Goal: Task Accomplishment & Management: Use online tool/utility

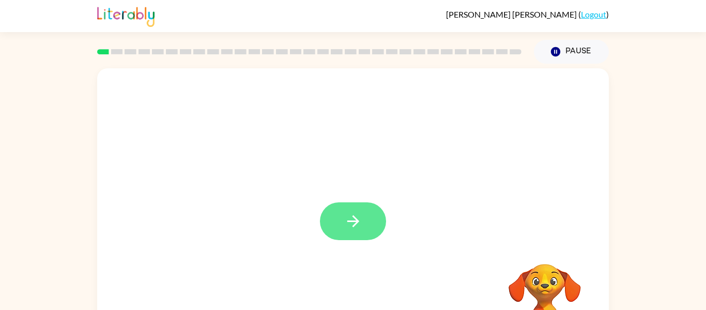
click at [354, 211] on button "button" at bounding box center [353, 221] width 66 height 38
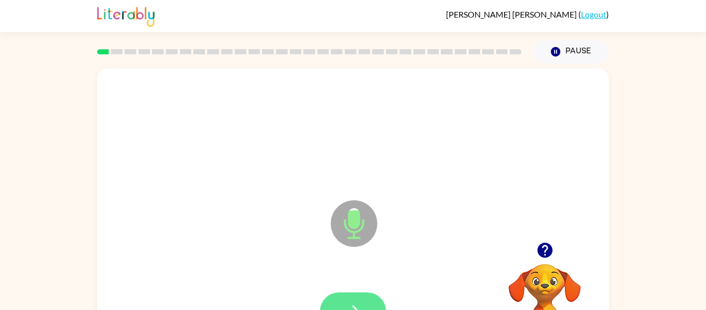
click at [347, 299] on button "button" at bounding box center [353, 311] width 66 height 38
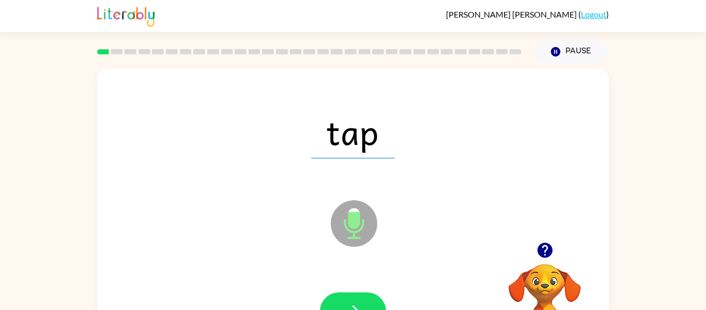
click at [347, 299] on button "button" at bounding box center [353, 311] width 66 height 38
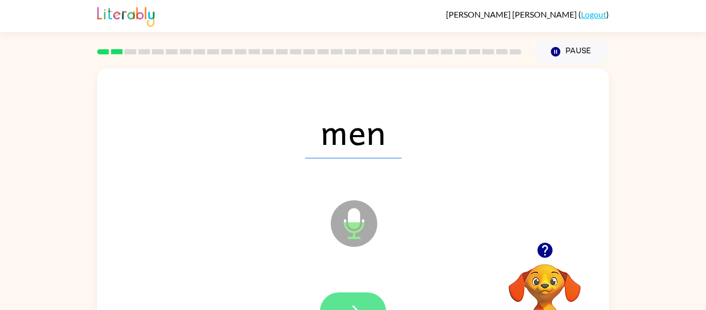
click at [347, 299] on button "button" at bounding box center [353, 311] width 66 height 38
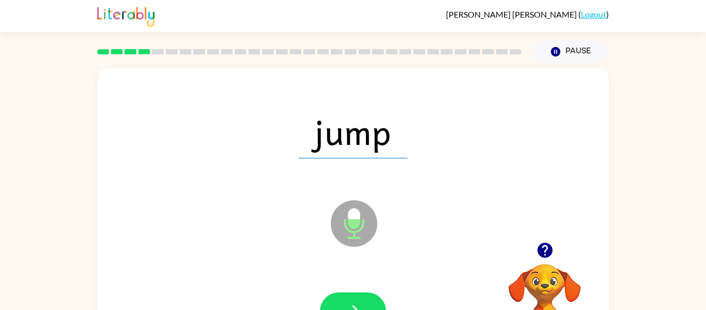
click at [347, 299] on button "button" at bounding box center [353, 311] width 66 height 38
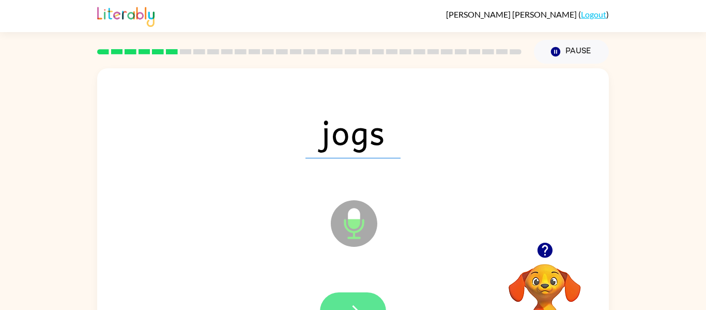
click at [346, 299] on button "button" at bounding box center [353, 311] width 66 height 38
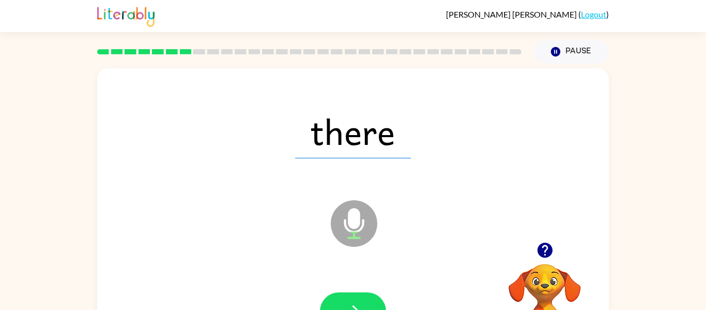
click at [346, 299] on button "button" at bounding box center [353, 311] width 66 height 38
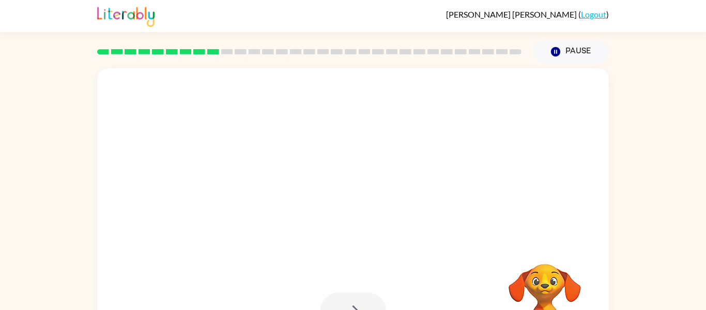
click at [346, 299] on div at bounding box center [353, 311] width 66 height 38
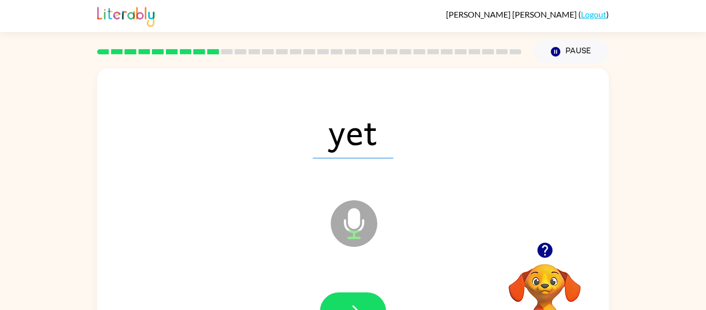
click at [346, 299] on button "button" at bounding box center [353, 311] width 66 height 38
click at [346, 299] on div at bounding box center [353, 311] width 66 height 38
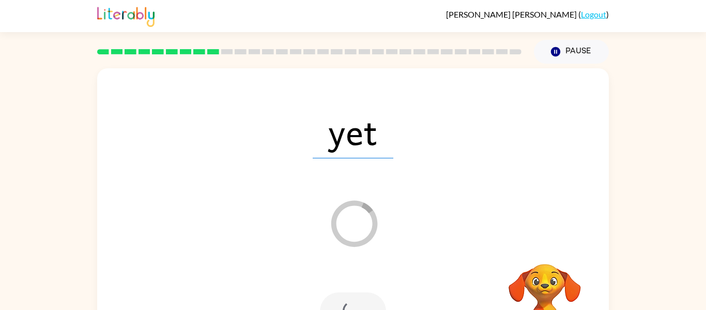
click at [346, 299] on div at bounding box center [353, 311] width 66 height 38
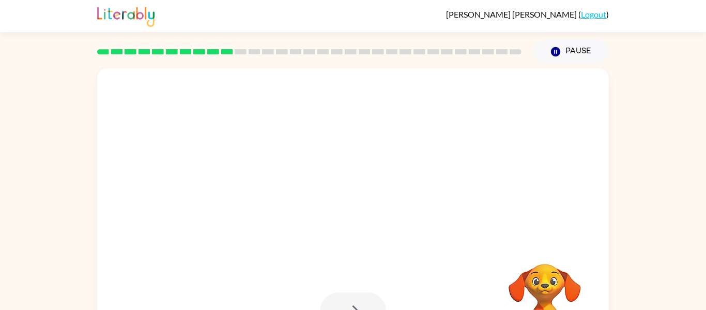
click at [346, 299] on div at bounding box center [353, 311] width 66 height 38
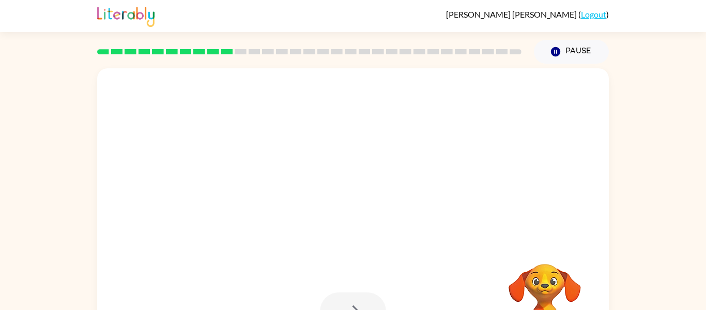
click at [346, 299] on div at bounding box center [353, 311] width 66 height 38
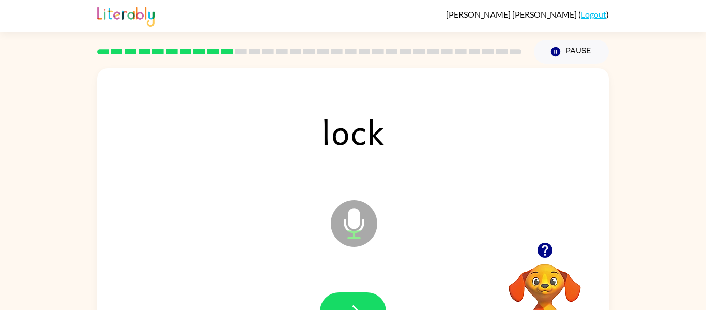
click at [346, 299] on button "button" at bounding box center [353, 311] width 66 height 38
click at [346, 299] on div at bounding box center [353, 311] width 66 height 38
click at [346, 299] on button "button" at bounding box center [353, 311] width 66 height 38
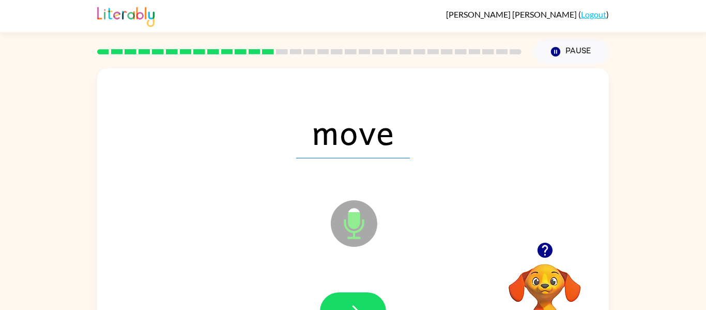
click at [346, 299] on button "button" at bounding box center [353, 311] width 66 height 38
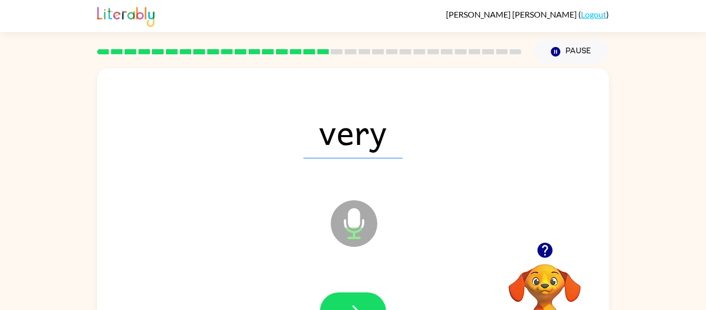
click at [346, 299] on button "button" at bounding box center [353, 311] width 66 height 38
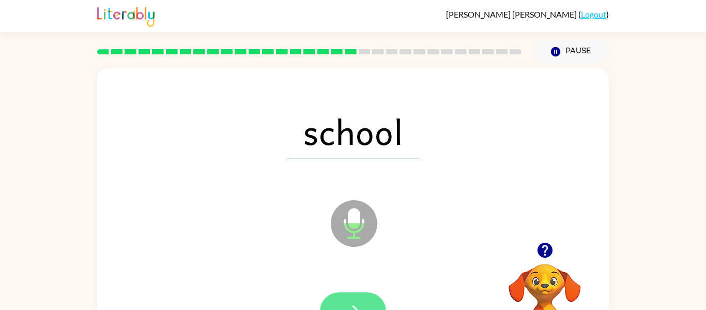
click at [334, 299] on button "button" at bounding box center [353, 311] width 66 height 38
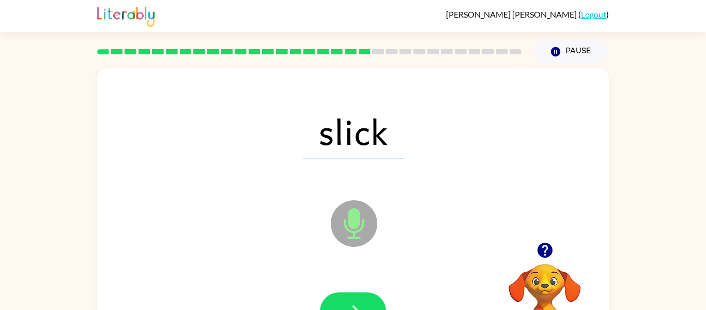
click at [334, 299] on button "button" at bounding box center [353, 311] width 66 height 38
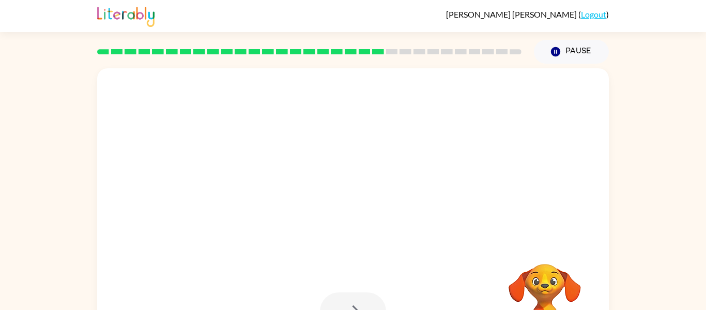
click at [334, 299] on div at bounding box center [353, 311] width 66 height 38
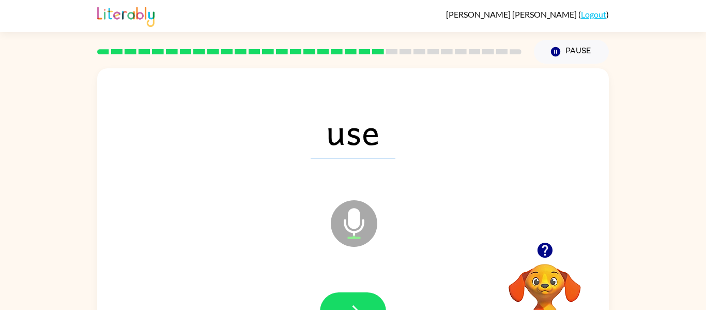
click at [334, 299] on button "button" at bounding box center [353, 311] width 66 height 38
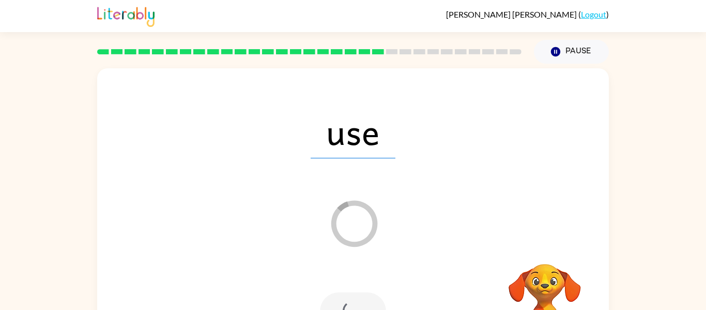
click at [334, 299] on div at bounding box center [353, 311] width 66 height 38
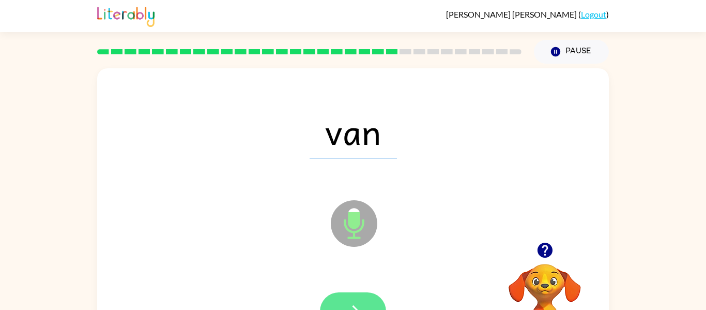
click at [360, 300] on button "button" at bounding box center [353, 311] width 66 height 38
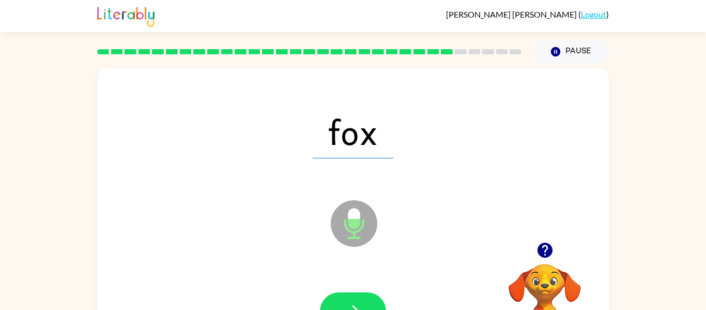
click at [360, 300] on button "button" at bounding box center [353, 311] width 66 height 38
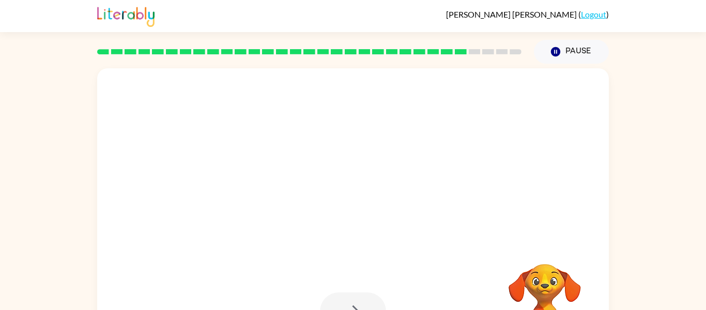
click at [360, 300] on button "button" at bounding box center [353, 311] width 66 height 38
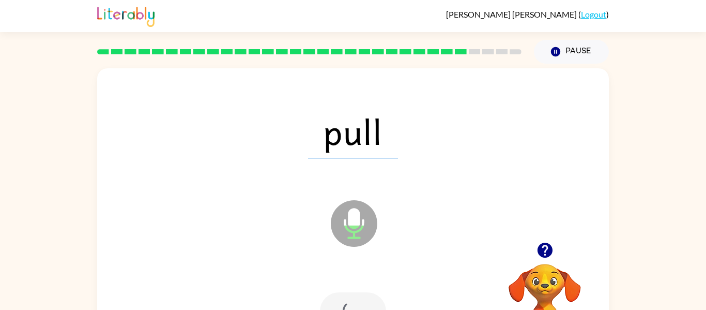
click at [360, 300] on div at bounding box center [353, 311] width 66 height 38
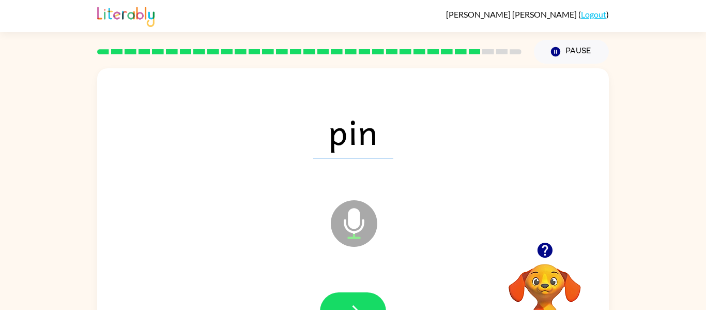
click at [360, 300] on button "button" at bounding box center [353, 311] width 66 height 38
click at [543, 247] on icon "button" at bounding box center [545, 250] width 18 height 18
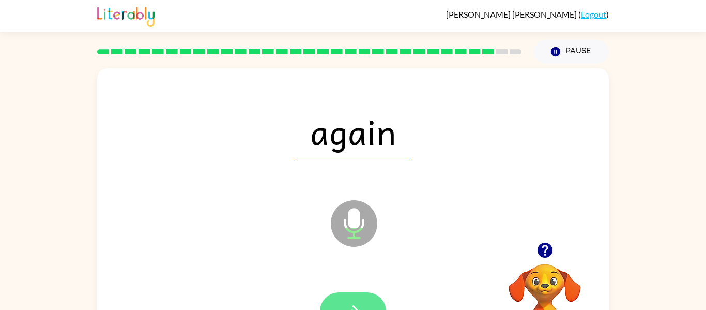
click at [333, 296] on button "button" at bounding box center [353, 311] width 66 height 38
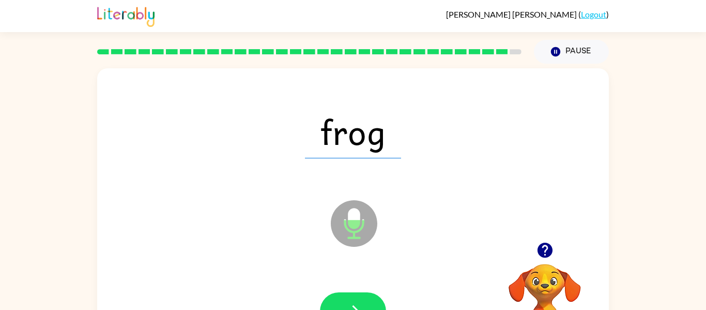
click at [333, 296] on button "button" at bounding box center [353, 311] width 66 height 38
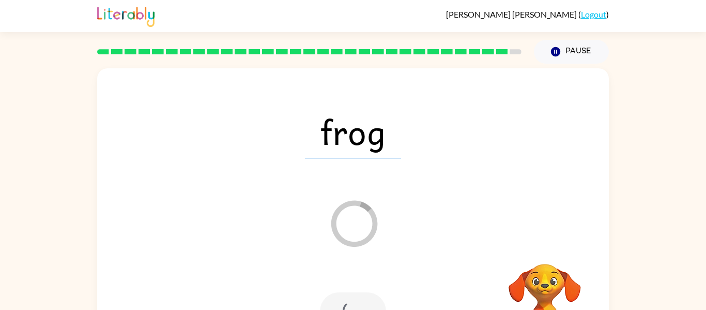
click at [333, 296] on div at bounding box center [353, 311] width 66 height 38
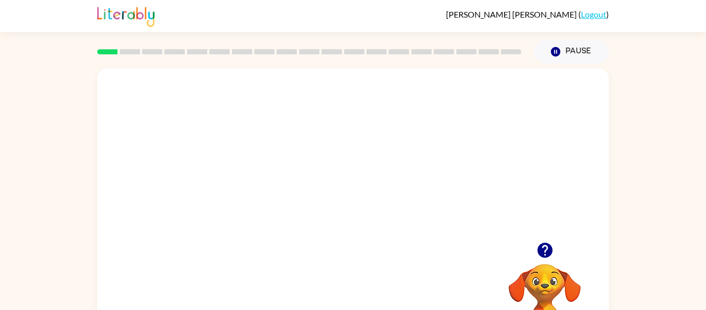
click at [530, 272] on video "Your browser must support playing .mp4 files to use Literably. Please try using…" at bounding box center [544, 299] width 103 height 103
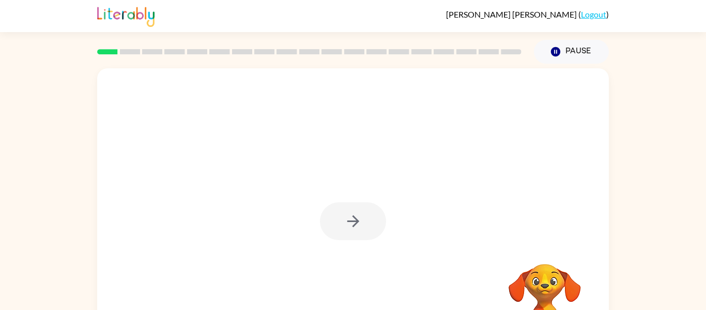
click at [341, 214] on div at bounding box center [353, 221] width 66 height 38
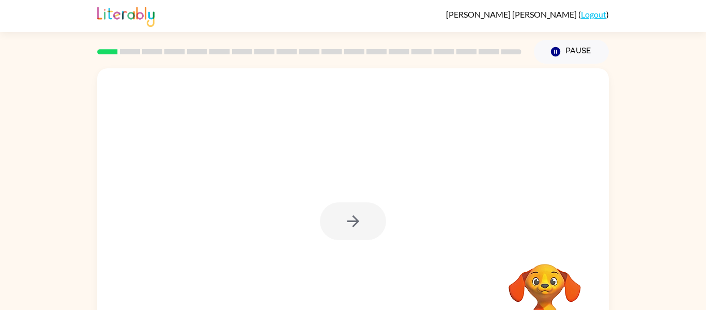
click at [341, 214] on div at bounding box center [353, 221] width 66 height 38
click at [341, 214] on button "button" at bounding box center [353, 221] width 66 height 38
click at [341, 214] on div at bounding box center [353, 155] width 512 height 174
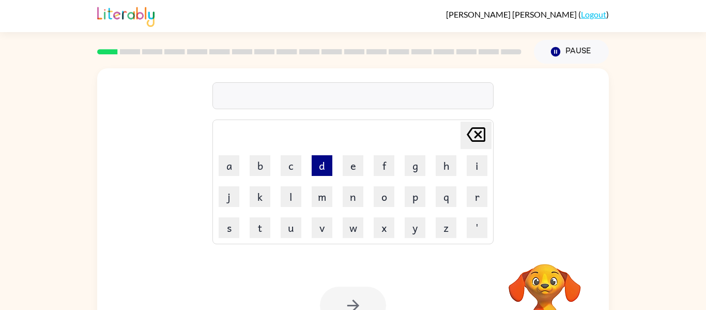
click at [324, 167] on button "d" at bounding box center [322, 165] width 21 height 21
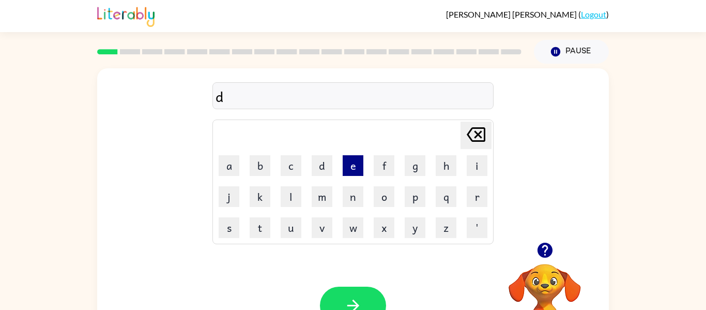
click at [347, 170] on button "e" at bounding box center [353, 165] width 21 height 21
click at [385, 157] on button "f" at bounding box center [384, 165] width 21 height 21
click at [406, 164] on button "g" at bounding box center [415, 165] width 21 height 21
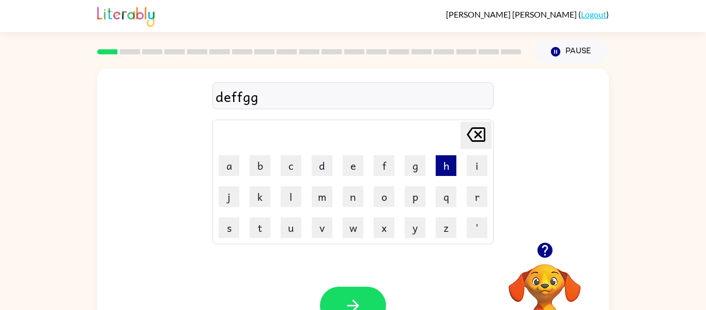
click at [436, 160] on button "h" at bounding box center [446, 165] width 21 height 21
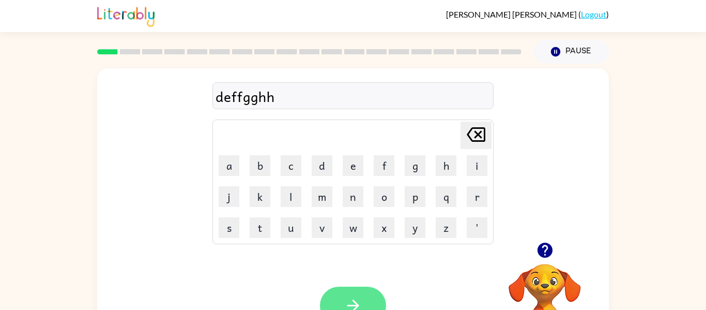
click at [342, 302] on button "button" at bounding box center [353, 305] width 66 height 38
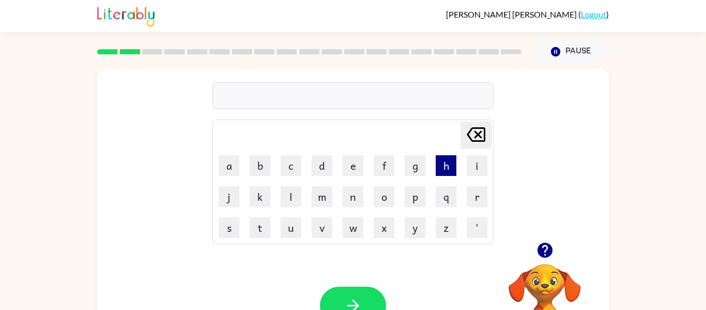
click at [452, 169] on button "h" at bounding box center [446, 165] width 21 height 21
click at [470, 196] on button "r" at bounding box center [477, 196] width 21 height 21
click at [549, 246] on icon "button" at bounding box center [544, 249] width 15 height 15
click at [417, 170] on button "g" at bounding box center [415, 165] width 21 height 21
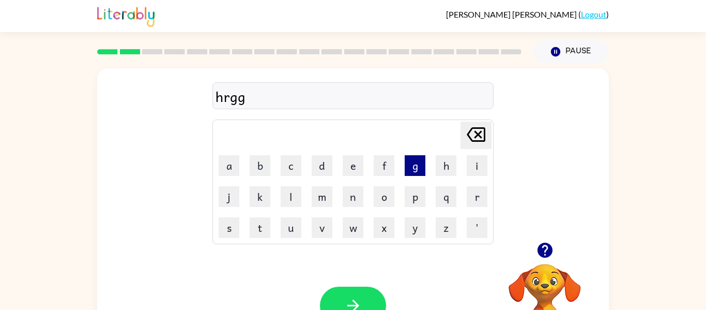
click at [417, 170] on button "g" at bounding box center [415, 165] width 21 height 21
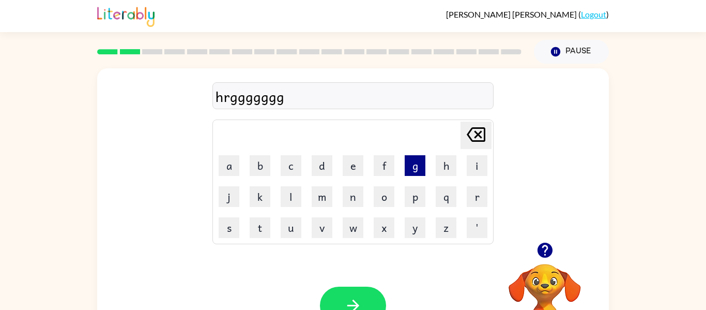
click at [417, 170] on button "g" at bounding box center [415, 165] width 21 height 21
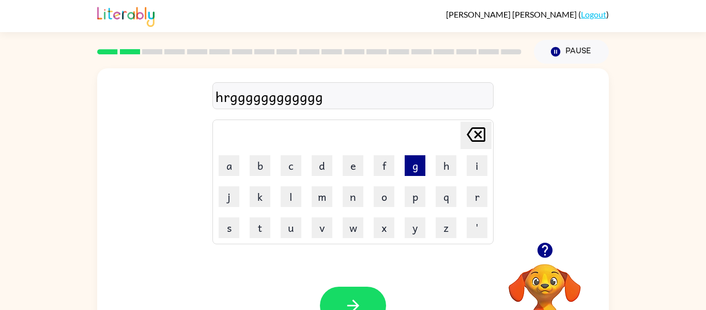
click at [417, 170] on button "g" at bounding box center [415, 165] width 21 height 21
click at [340, 291] on button "button" at bounding box center [353, 305] width 66 height 38
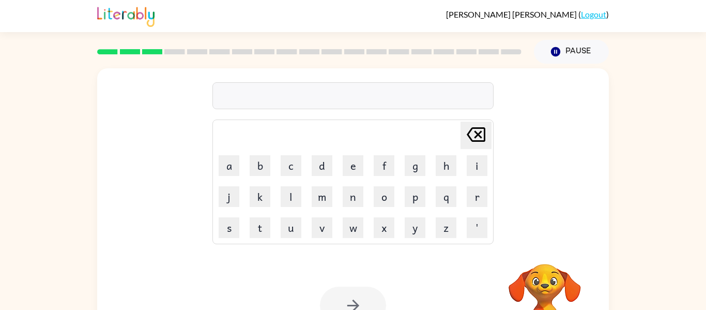
click at [340, 291] on div at bounding box center [353, 305] width 66 height 38
click at [340, 291] on button "button" at bounding box center [353, 305] width 66 height 38
click at [341, 296] on div at bounding box center [353, 305] width 66 height 38
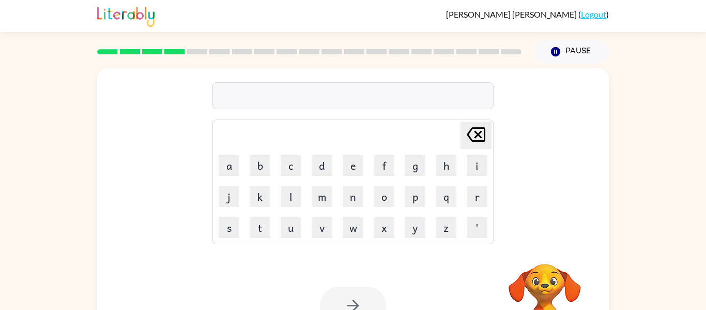
click at [341, 296] on div at bounding box center [353, 305] width 66 height 38
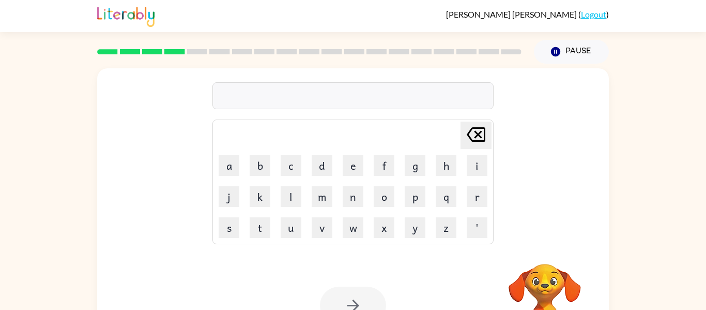
click at [341, 296] on div at bounding box center [353, 305] width 66 height 38
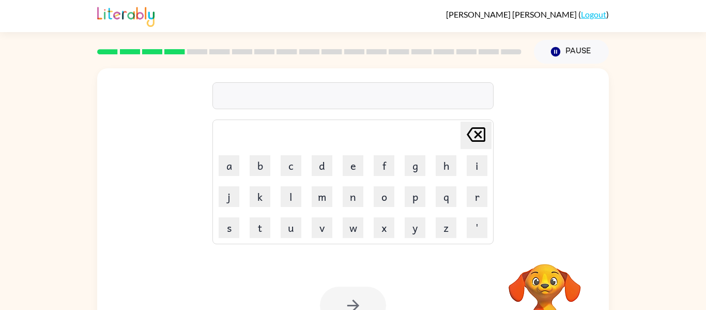
click at [341, 296] on div at bounding box center [353, 305] width 66 height 38
click at [341, 296] on button "button" at bounding box center [353, 305] width 66 height 38
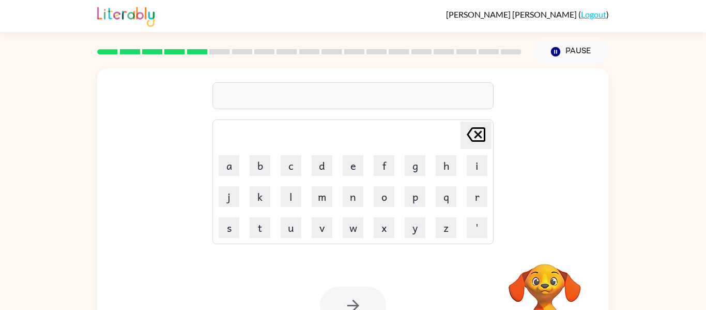
click at [341, 296] on div at bounding box center [353, 305] width 66 height 38
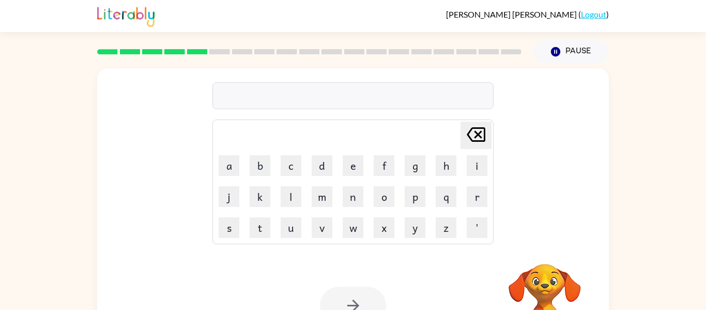
click at [341, 296] on div at bounding box center [353, 305] width 66 height 38
click at [341, 296] on button "button" at bounding box center [353, 305] width 66 height 38
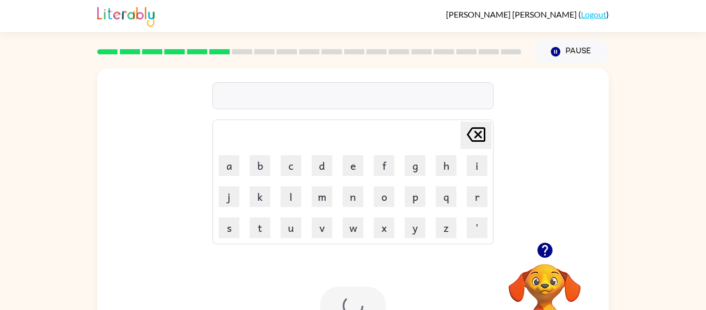
click at [341, 296] on div at bounding box center [353, 305] width 66 height 38
click at [229, 230] on button "s" at bounding box center [229, 227] width 21 height 21
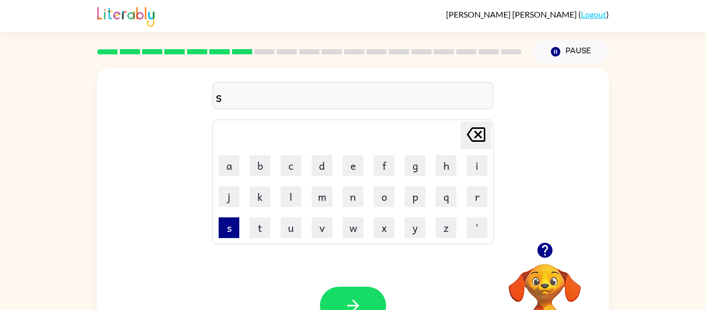
click at [229, 230] on button "s" at bounding box center [229, 227] width 21 height 21
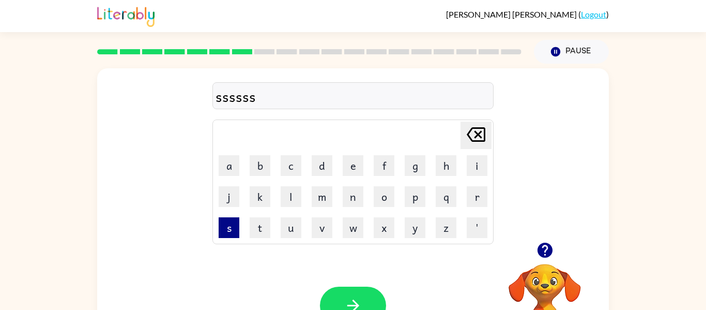
click at [229, 230] on button "s" at bounding box center [229, 227] width 21 height 21
click at [218, 185] on td "j" at bounding box center [229, 196] width 30 height 30
click at [221, 191] on button "j" at bounding box center [229, 196] width 21 height 21
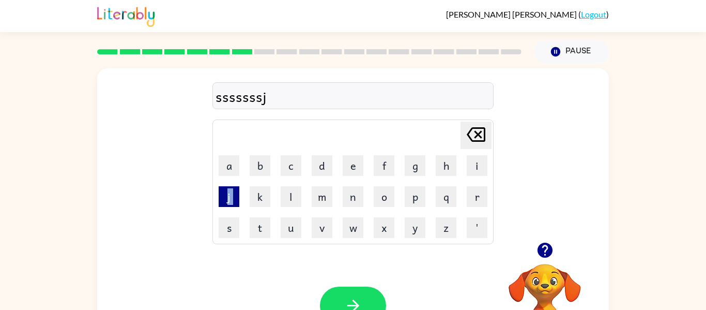
click at [221, 191] on button "j" at bounding box center [229, 196] width 21 height 21
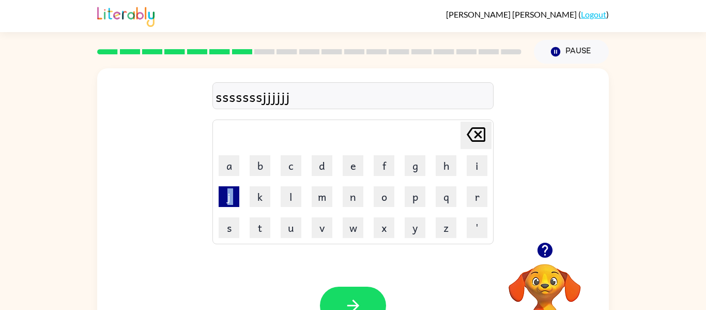
click at [221, 191] on button "j" at bounding box center [229, 196] width 21 height 21
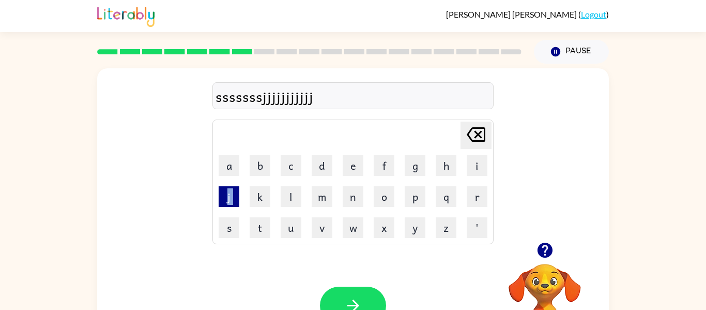
click at [221, 191] on button "j" at bounding box center [229, 196] width 21 height 21
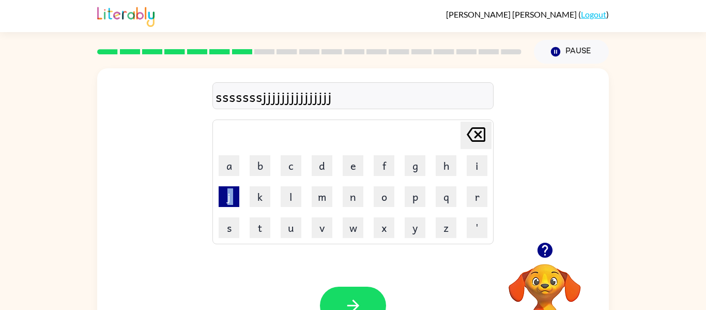
click at [221, 191] on button "j" at bounding box center [229, 196] width 21 height 21
click at [343, 292] on button "button" at bounding box center [353, 305] width 66 height 38
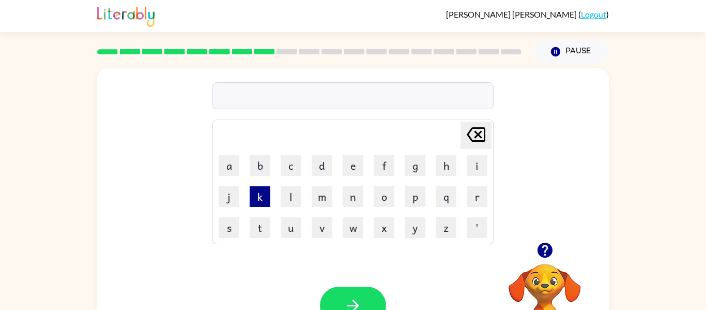
click at [262, 191] on button "k" at bounding box center [260, 196] width 21 height 21
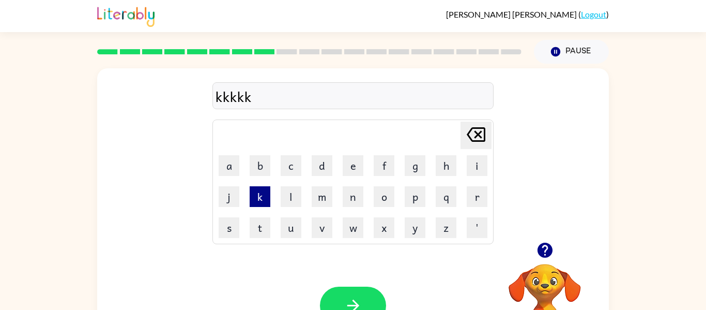
click at [262, 191] on button "k" at bounding box center [260, 196] width 21 height 21
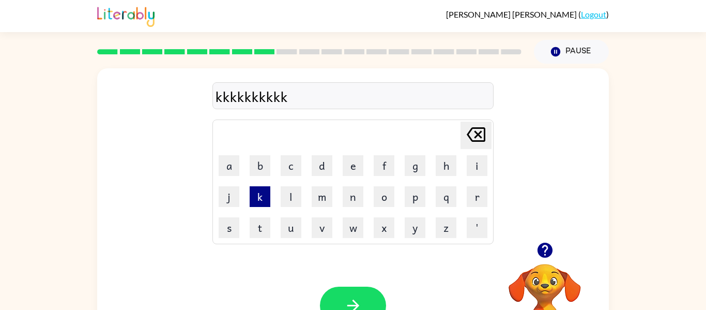
click at [262, 191] on button "k" at bounding box center [260, 196] width 21 height 21
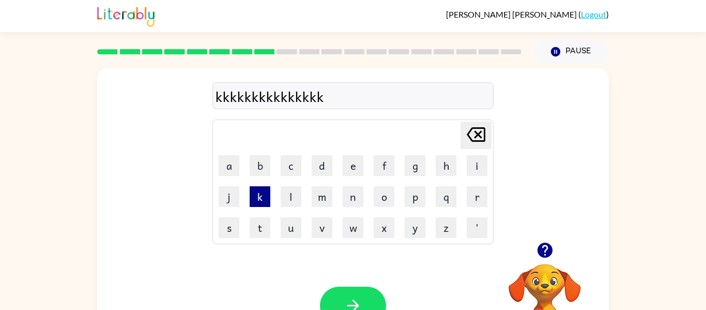
click at [262, 191] on button "k" at bounding box center [260, 196] width 21 height 21
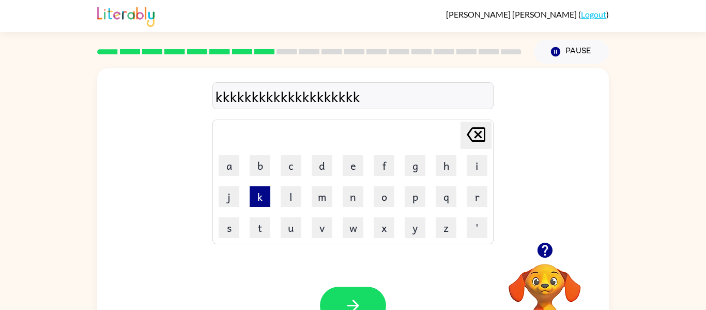
click at [262, 191] on button "k" at bounding box center [260, 196] width 21 height 21
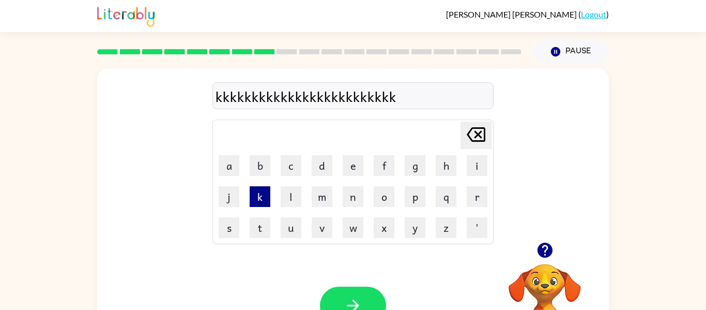
click at [262, 191] on button "k" at bounding box center [260, 196] width 21 height 21
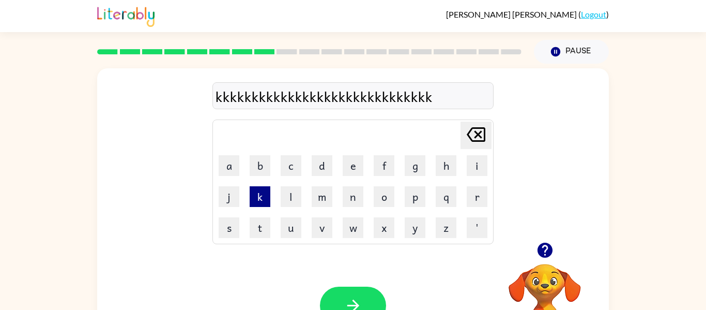
click at [262, 191] on button "k" at bounding box center [260, 196] width 21 height 21
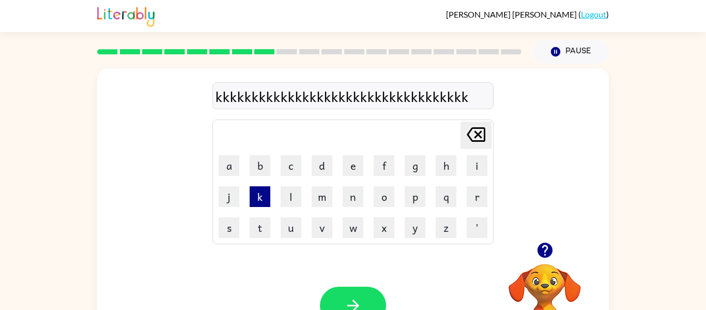
click at [262, 191] on button "k" at bounding box center [260, 196] width 21 height 21
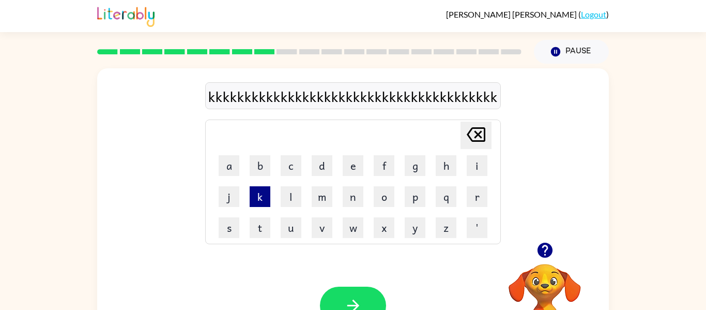
click at [262, 191] on button "k" at bounding box center [260, 196] width 21 height 21
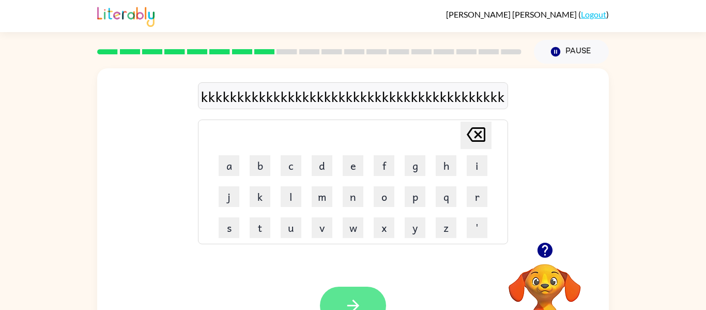
click at [369, 300] on button "button" at bounding box center [353, 305] width 66 height 38
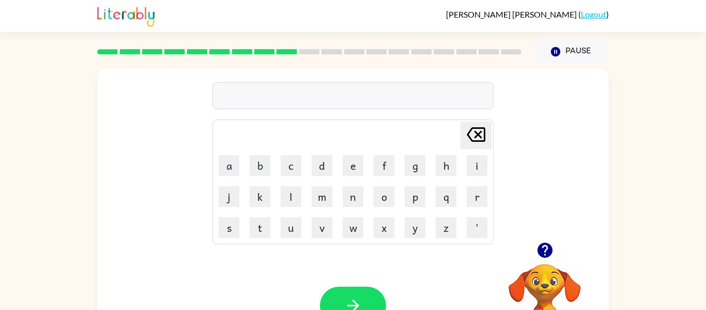
click at [369, 300] on button "button" at bounding box center [353, 305] width 66 height 38
click at [386, 164] on button "f" at bounding box center [384, 165] width 21 height 21
click at [407, 161] on button "g" at bounding box center [415, 165] width 21 height 21
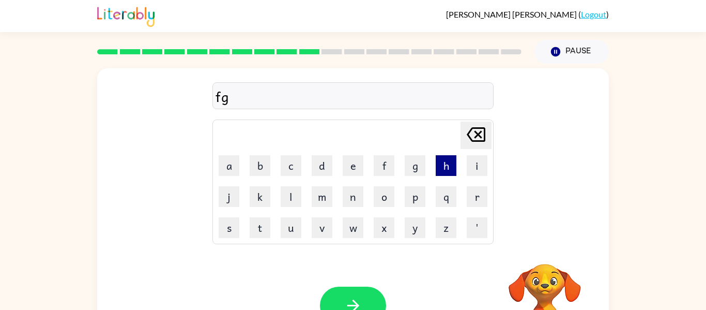
click at [453, 163] on button "h" at bounding box center [446, 165] width 21 height 21
click at [481, 161] on button "i" at bounding box center [477, 165] width 21 height 21
click at [477, 193] on button "r" at bounding box center [477, 196] width 21 height 21
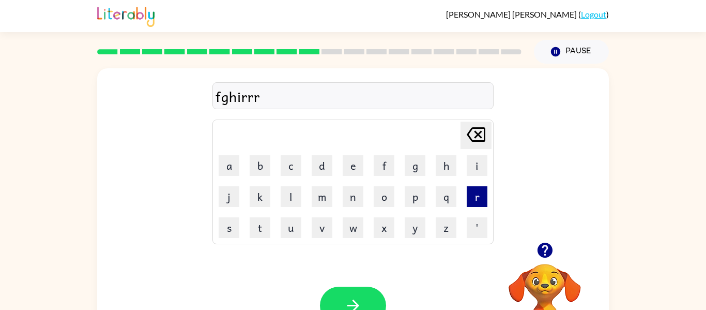
click at [477, 193] on button "r" at bounding box center [477, 196] width 21 height 21
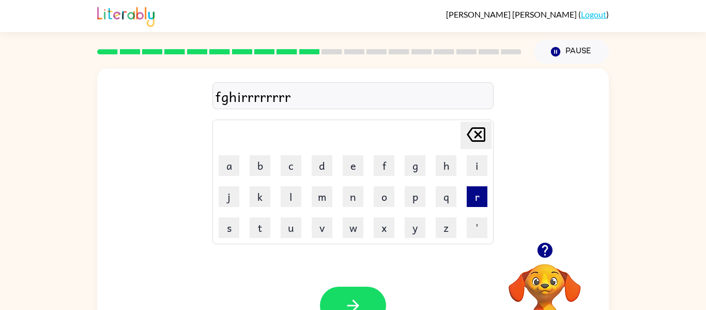
click at [477, 193] on button "r" at bounding box center [477, 196] width 21 height 21
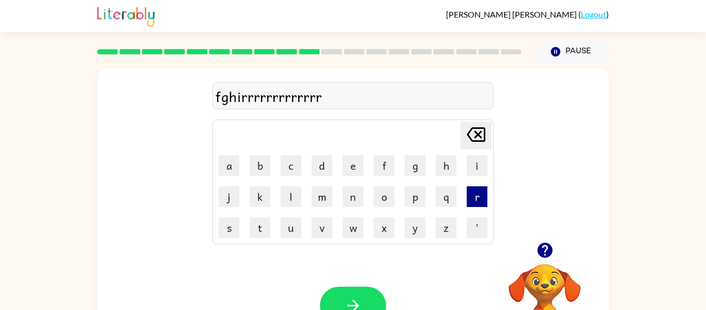
click at [477, 193] on button "r" at bounding box center [477, 196] width 21 height 21
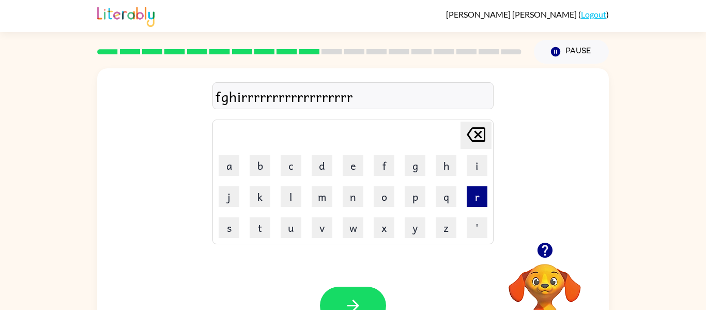
click at [477, 193] on button "r" at bounding box center [477, 196] width 21 height 21
click at [518, 232] on div "fghirrrrrrrrrrrrrrrrrrrrr Delete Delete last character input a b c d e f g h i …" at bounding box center [353, 155] width 512 height 174
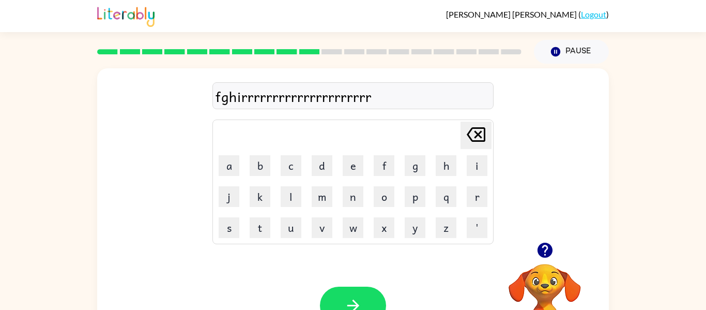
click at [518, 232] on div "fghirrrrrrrrrrrrrrrrrrrrr Delete Delete last character input a b c d e f g h i …" at bounding box center [353, 155] width 512 height 174
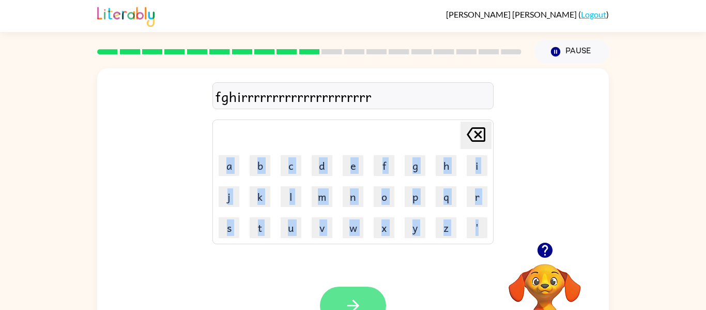
click at [345, 302] on icon "button" at bounding box center [353, 305] width 18 height 18
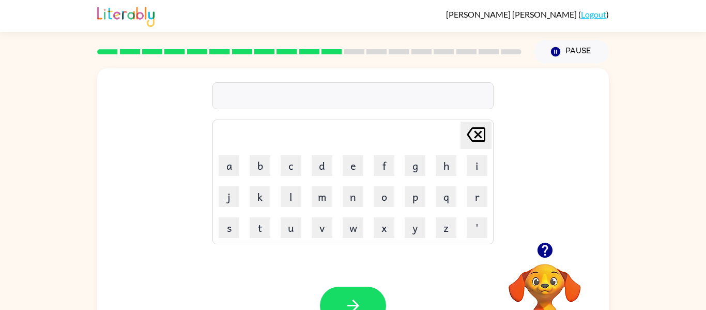
click at [545, 247] on icon "button" at bounding box center [544, 249] width 15 height 15
click at [256, 226] on button "t" at bounding box center [260, 227] width 21 height 21
click at [545, 228] on div "t Delete Delete last character input a b c d e f g h i j k l m n o p q r s t u …" at bounding box center [353, 155] width 512 height 174
click at [543, 252] on icon "button" at bounding box center [544, 249] width 15 height 15
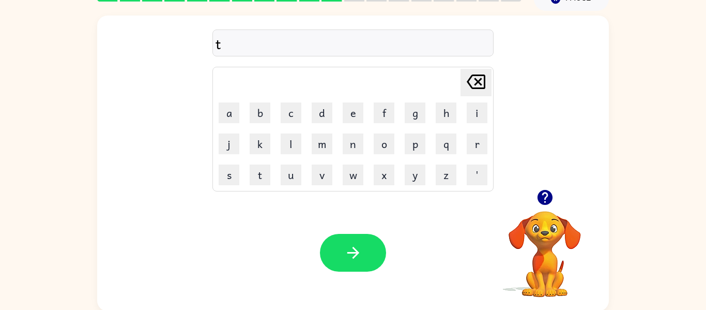
scroll to position [54, 0]
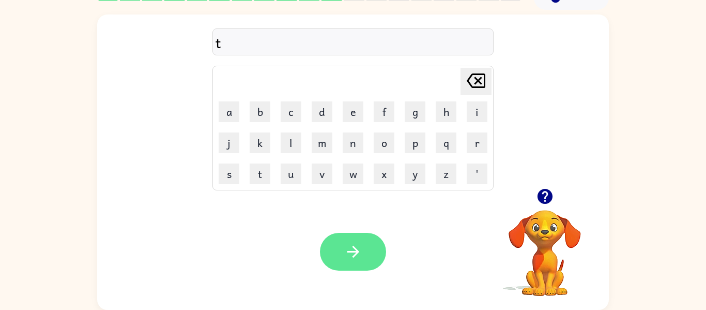
click at [357, 246] on icon "button" at bounding box center [353, 251] width 18 height 18
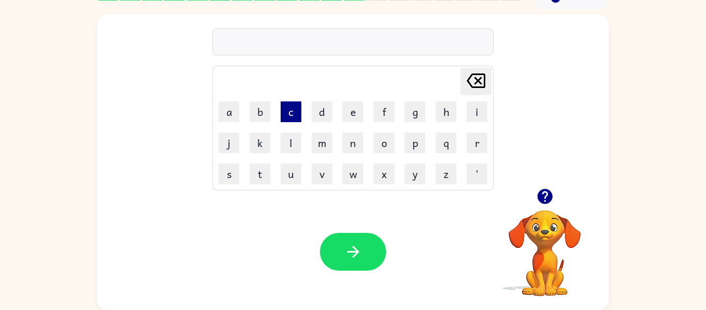
click at [287, 104] on button "c" at bounding box center [291, 111] width 21 height 21
click at [322, 113] on button "d" at bounding box center [322, 111] width 21 height 21
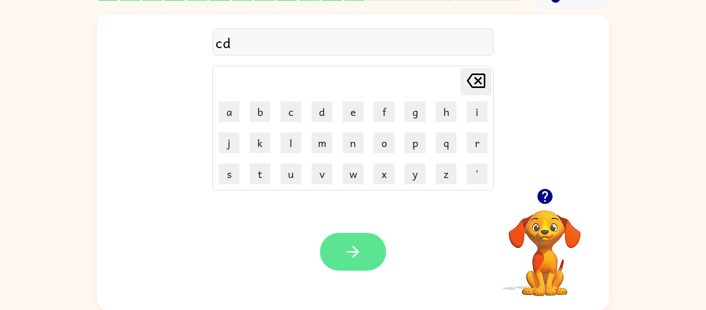
click at [335, 247] on button "button" at bounding box center [353, 252] width 66 height 38
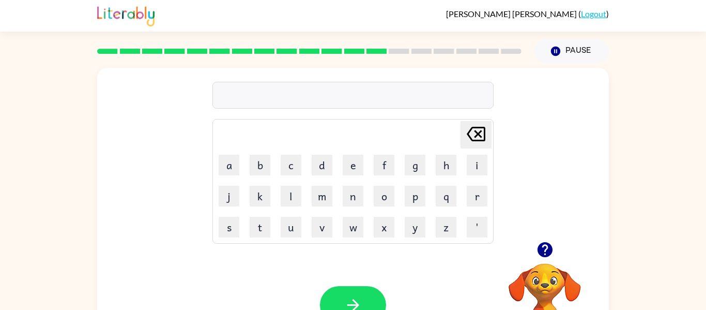
scroll to position [0, 0]
click at [341, 292] on button "button" at bounding box center [353, 305] width 66 height 38
click at [357, 295] on button "button" at bounding box center [353, 305] width 66 height 38
click at [230, 224] on button "s" at bounding box center [229, 227] width 21 height 21
click at [253, 229] on button "t" at bounding box center [260, 227] width 21 height 21
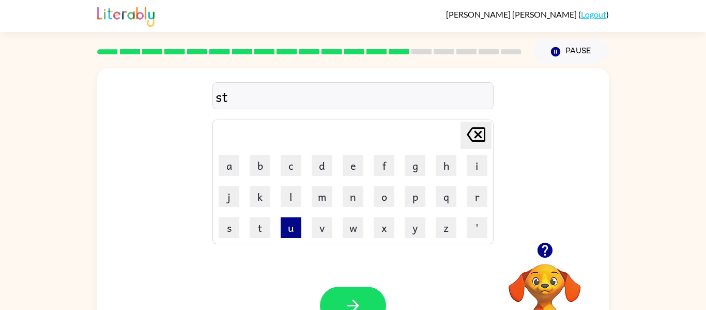
click at [286, 223] on button "u" at bounding box center [291, 227] width 21 height 21
click at [323, 232] on button "v" at bounding box center [322, 227] width 21 height 21
click at [345, 295] on button "button" at bounding box center [353, 305] width 66 height 38
click at [344, 301] on icon "button" at bounding box center [353, 305] width 18 height 18
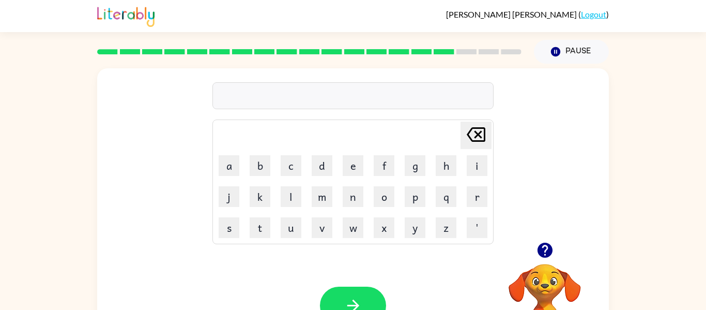
click at [344, 301] on icon "button" at bounding box center [353, 305] width 18 height 18
click at [343, 299] on button "button" at bounding box center [353, 305] width 66 height 38
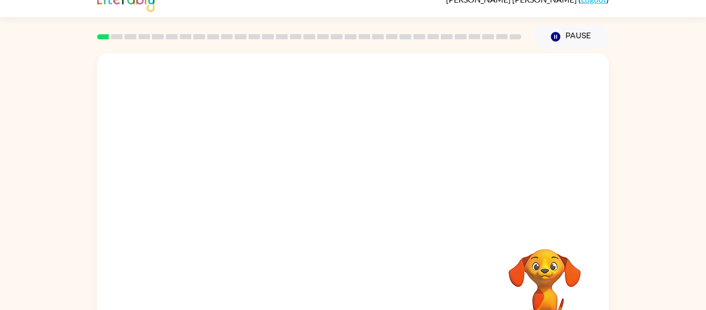
scroll to position [12, 0]
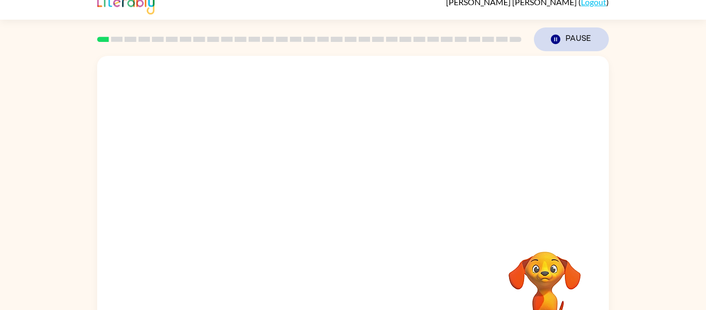
click at [555, 34] on icon "Pause" at bounding box center [555, 39] width 11 height 11
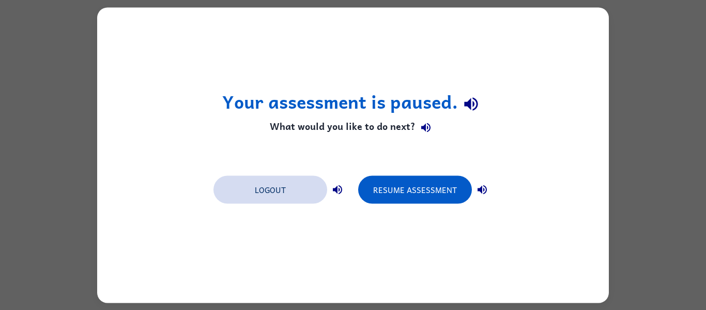
click at [272, 192] on button "Logout" at bounding box center [271, 189] width 114 height 28
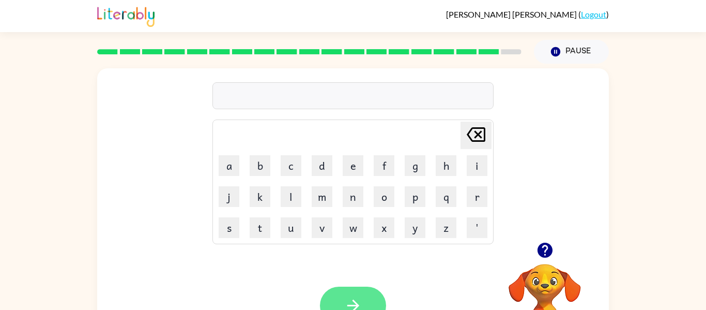
click at [366, 294] on button "button" at bounding box center [353, 305] width 66 height 38
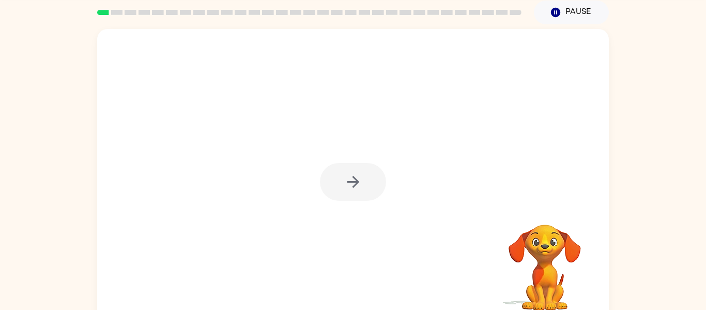
scroll to position [41, 0]
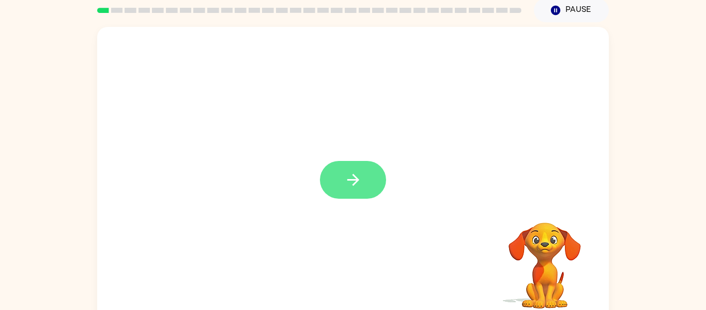
click at [344, 177] on icon "button" at bounding box center [353, 180] width 18 height 18
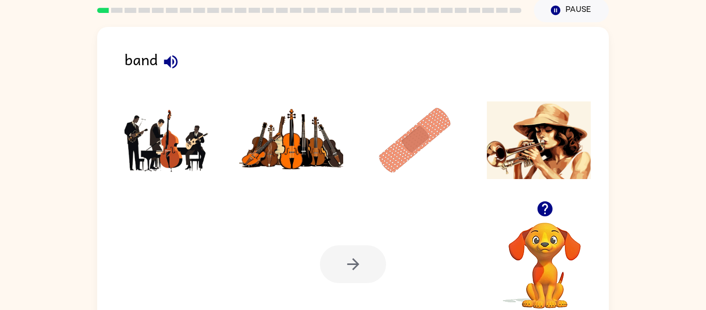
click at [271, 141] on img at bounding box center [291, 140] width 104 height 78
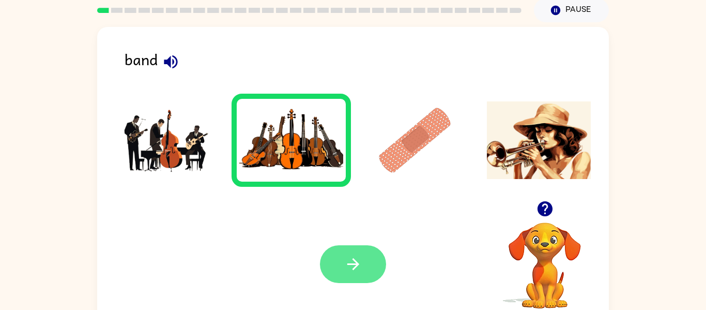
click at [340, 271] on button "button" at bounding box center [353, 264] width 66 height 38
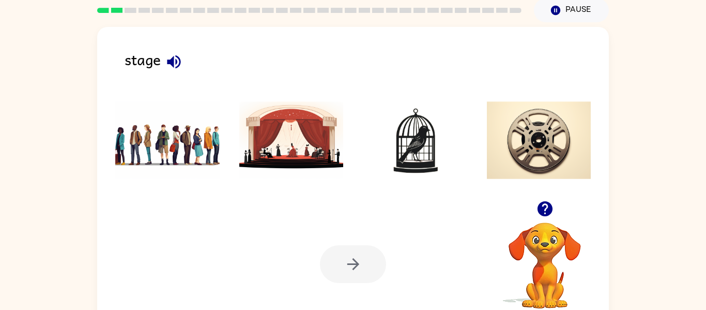
click at [410, 164] on img at bounding box center [415, 140] width 104 height 78
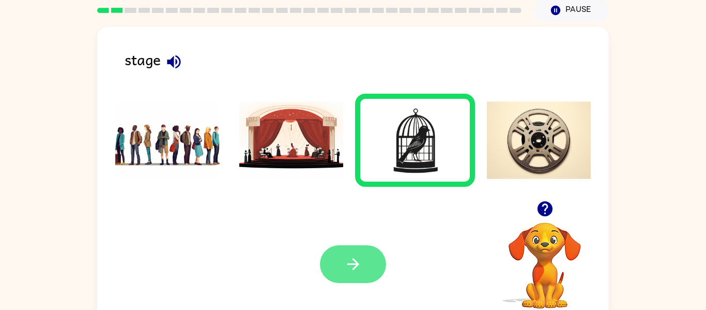
click at [347, 257] on icon "button" at bounding box center [353, 264] width 18 height 18
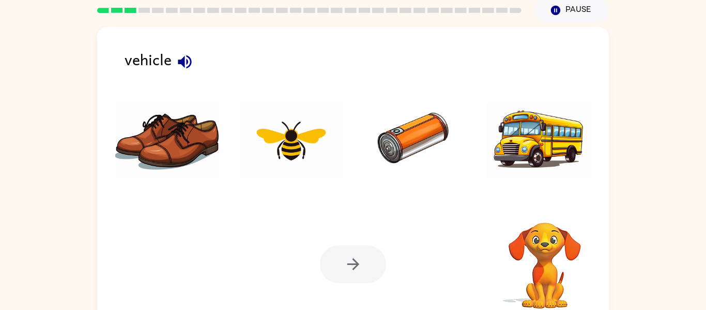
click at [306, 139] on img at bounding box center [291, 140] width 104 height 78
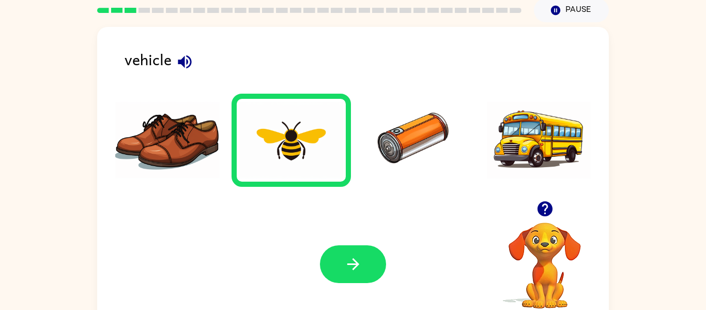
click at [306, 139] on img at bounding box center [291, 140] width 104 height 78
click at [331, 264] on button "button" at bounding box center [353, 264] width 66 height 38
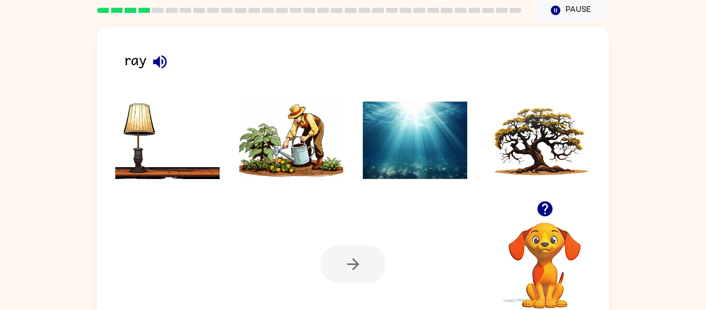
click at [440, 131] on img at bounding box center [415, 140] width 104 height 78
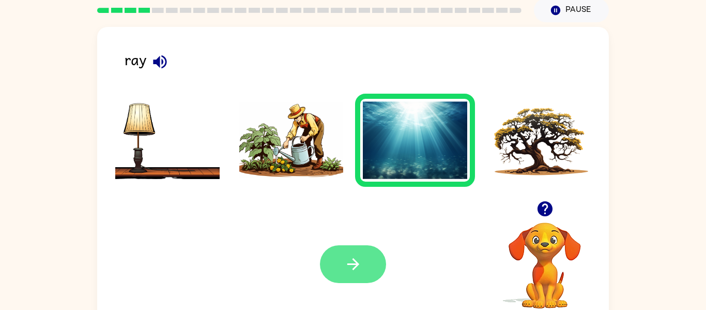
click at [375, 253] on button "button" at bounding box center [353, 264] width 66 height 38
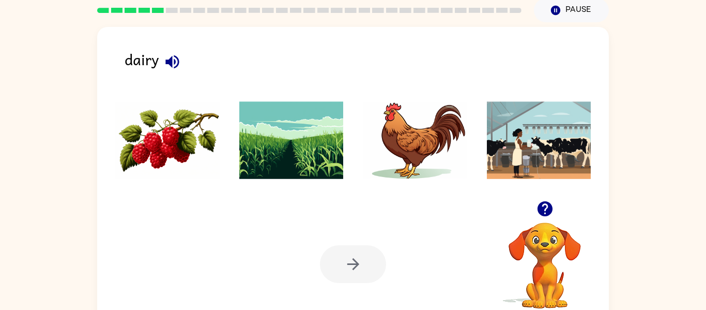
click at [490, 138] on img at bounding box center [539, 140] width 104 height 78
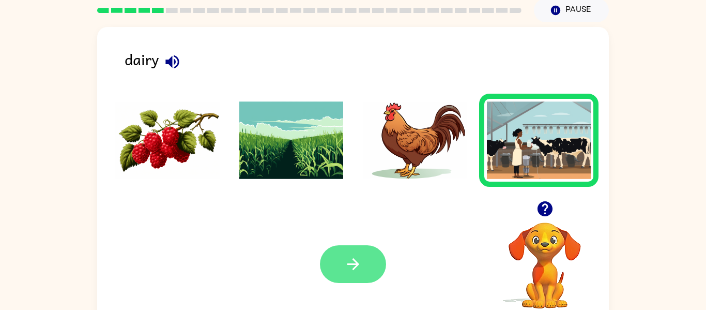
click at [369, 255] on button "button" at bounding box center [353, 264] width 66 height 38
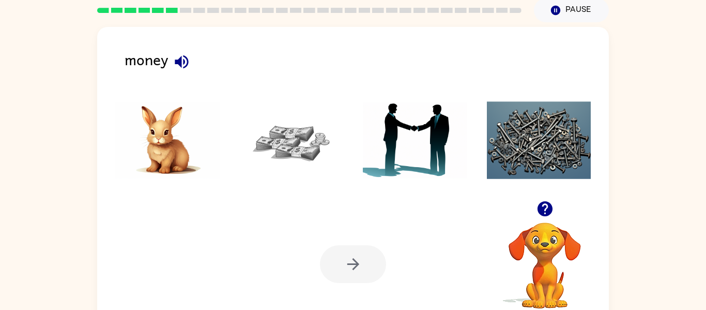
click at [390, 163] on img at bounding box center [415, 140] width 104 height 78
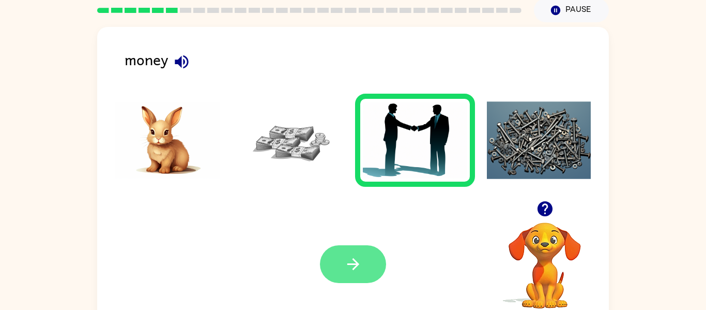
click at [343, 264] on button "button" at bounding box center [353, 264] width 66 height 38
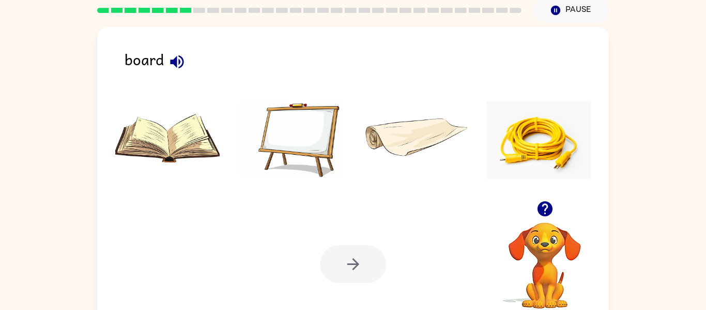
click at [598, 140] on li at bounding box center [539, 140] width 120 height 93
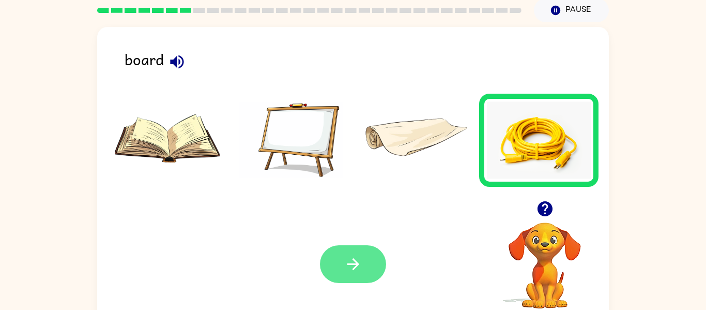
click at [331, 251] on button "button" at bounding box center [353, 264] width 66 height 38
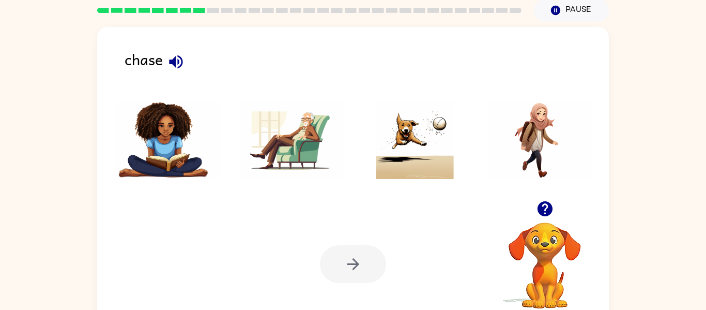
click at [268, 146] on img at bounding box center [291, 140] width 104 height 78
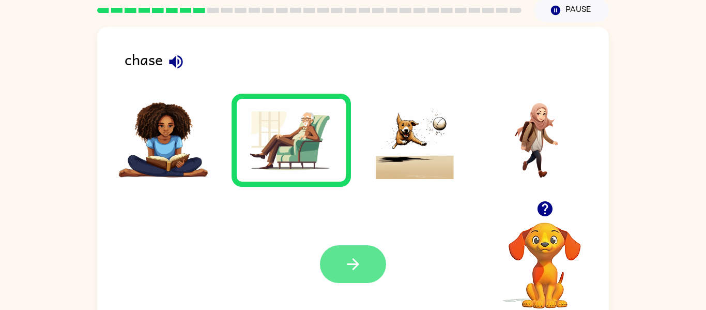
click at [333, 262] on button "button" at bounding box center [353, 264] width 66 height 38
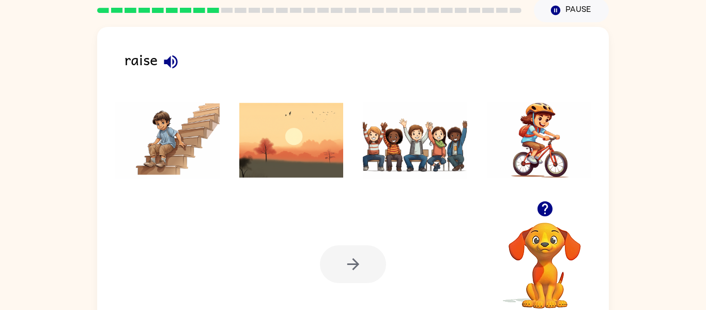
click at [377, 135] on img at bounding box center [415, 140] width 104 height 78
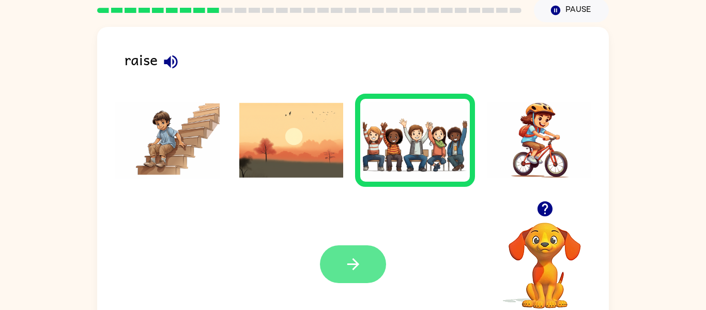
click at [371, 258] on button "button" at bounding box center [353, 264] width 66 height 38
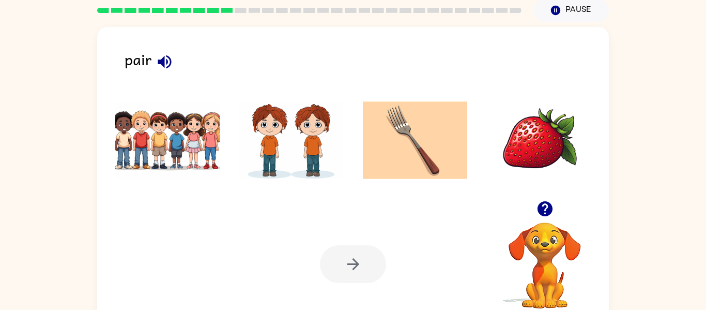
click at [146, 162] on img at bounding box center [167, 140] width 104 height 78
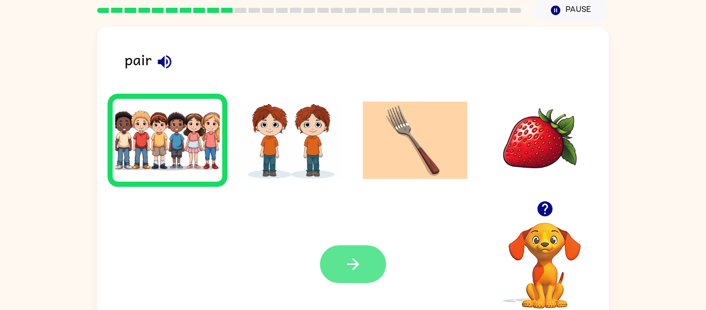
click at [340, 266] on button "button" at bounding box center [353, 264] width 66 height 38
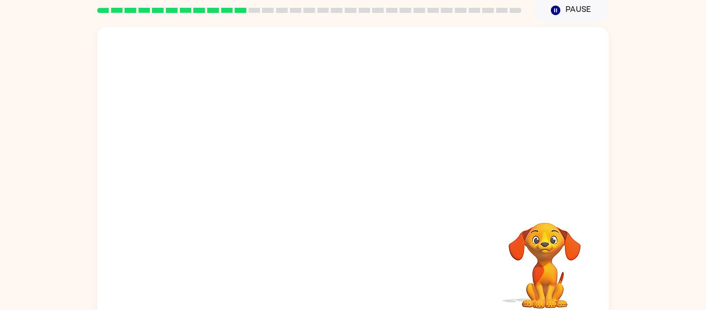
click at [378, 79] on video "Your browser must support playing .mp4 files to use Literably. Please try using…" at bounding box center [353, 114] width 512 height 174
click at [377, 80] on video "Your browser must support playing .mp4 files to use Literably. Please try using…" at bounding box center [353, 114] width 512 height 174
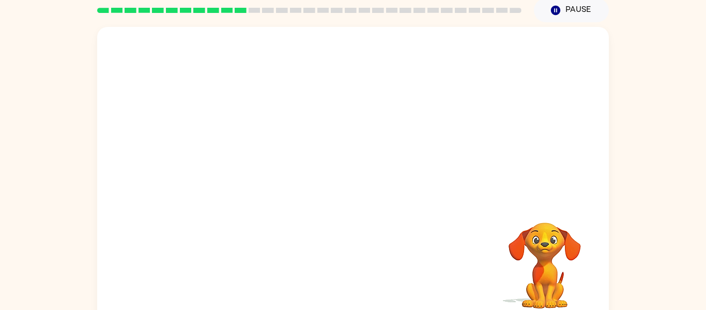
click at [377, 80] on video "Your browser must support playing .mp4 files to use Literably. Please try using…" at bounding box center [353, 114] width 512 height 174
click at [226, 156] on video "Your browser must support playing .mp4 files to use Literably. Please try using…" at bounding box center [353, 114] width 512 height 174
click at [366, 185] on button "button" at bounding box center [353, 180] width 66 height 38
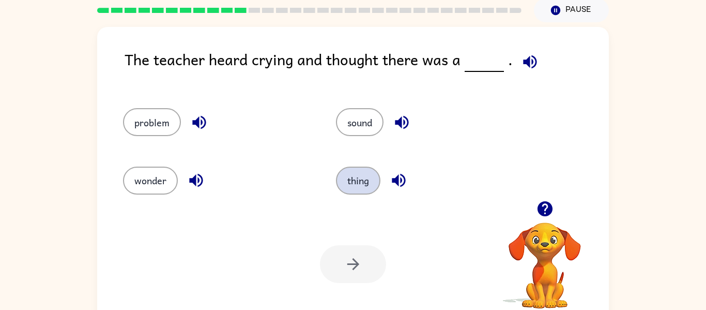
click at [365, 185] on button "thing" at bounding box center [358, 180] width 44 height 28
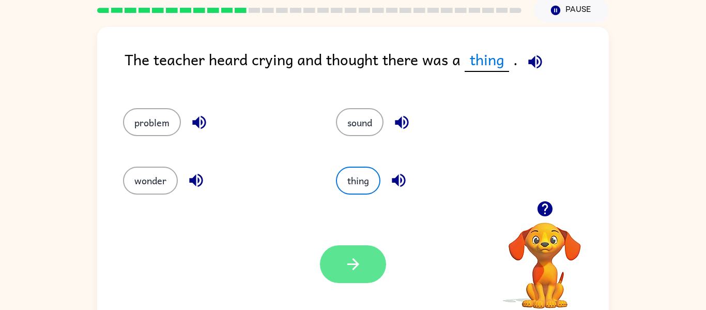
click at [337, 269] on button "button" at bounding box center [353, 264] width 66 height 38
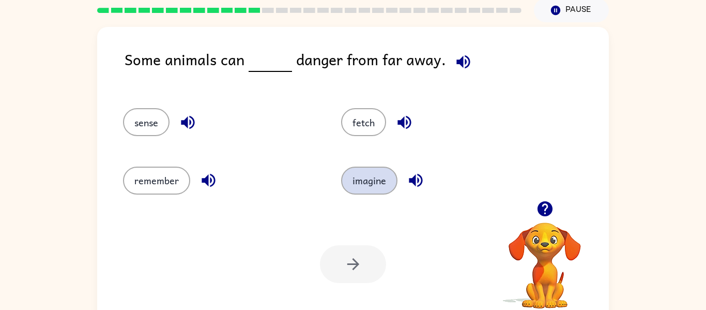
click at [367, 171] on button "imagine" at bounding box center [369, 180] width 56 height 28
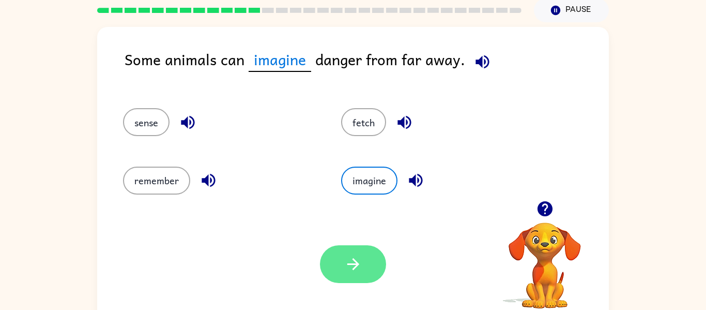
click at [354, 249] on button "button" at bounding box center [353, 264] width 66 height 38
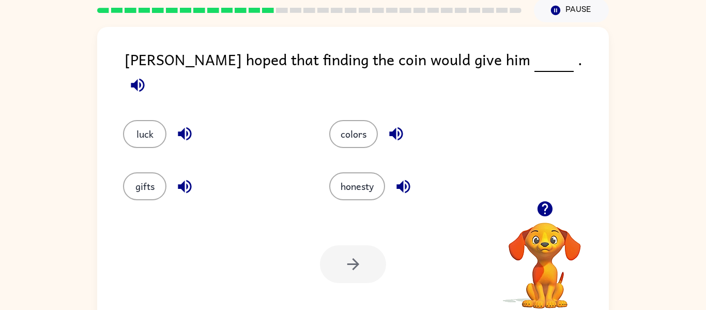
click at [354, 249] on div at bounding box center [353, 264] width 66 height 38
click at [336, 175] on button "honesty" at bounding box center [357, 186] width 56 height 28
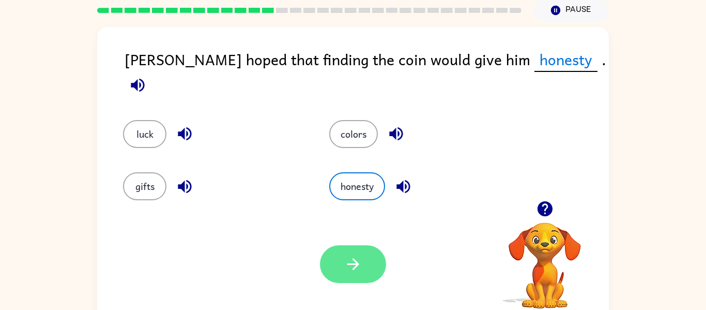
click at [336, 260] on button "button" at bounding box center [353, 264] width 66 height 38
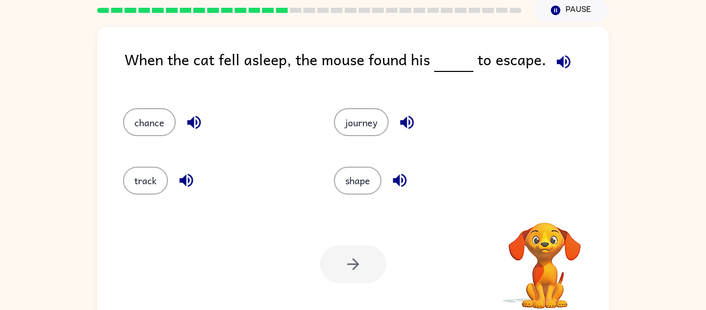
click at [356, 164] on div "shape" at bounding box center [419, 176] width 211 height 58
click at [352, 190] on button "shape" at bounding box center [358, 180] width 48 height 28
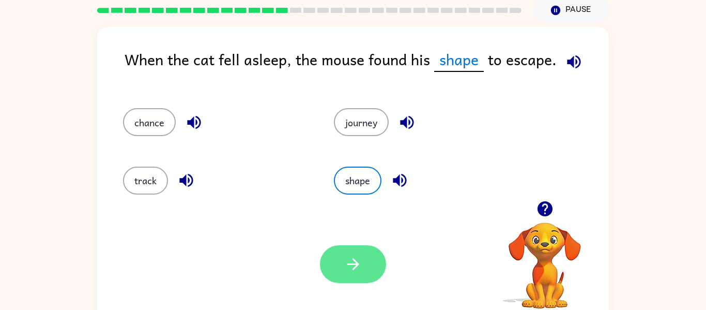
click at [333, 281] on button "button" at bounding box center [353, 264] width 66 height 38
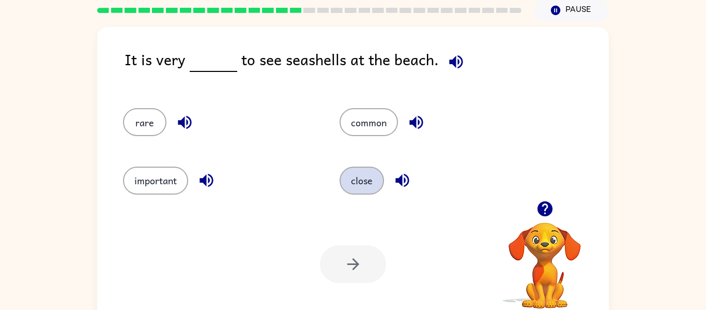
click at [364, 181] on button "close" at bounding box center [362, 180] width 44 height 28
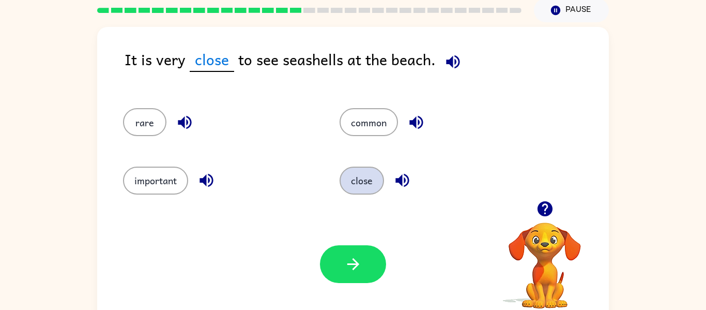
click at [364, 181] on button "close" at bounding box center [362, 180] width 44 height 28
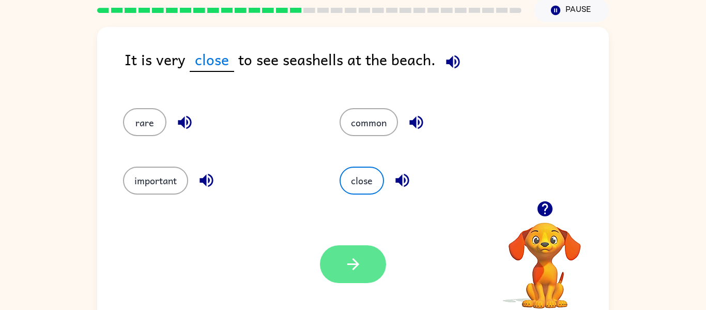
click at [326, 269] on button "button" at bounding box center [353, 264] width 66 height 38
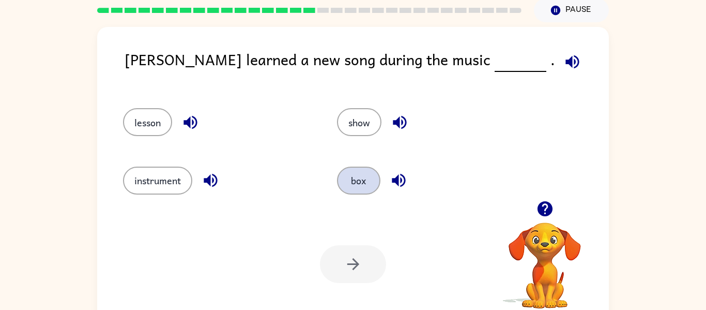
click at [358, 180] on button "box" at bounding box center [358, 180] width 43 height 28
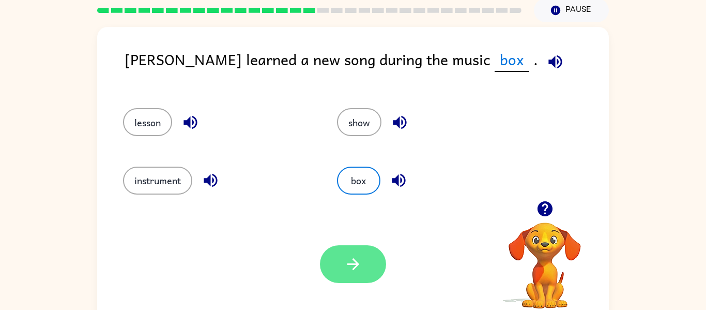
click at [349, 246] on button "button" at bounding box center [353, 264] width 66 height 38
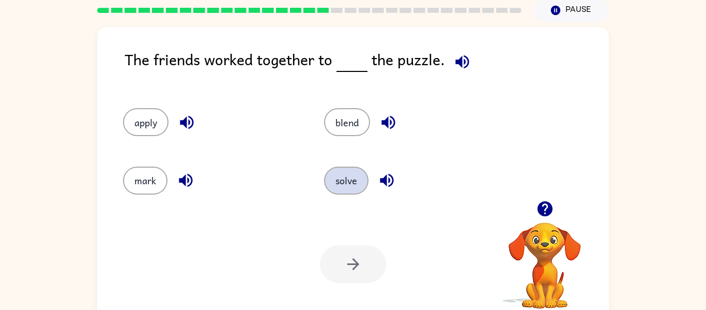
click at [334, 187] on button "solve" at bounding box center [346, 180] width 44 height 28
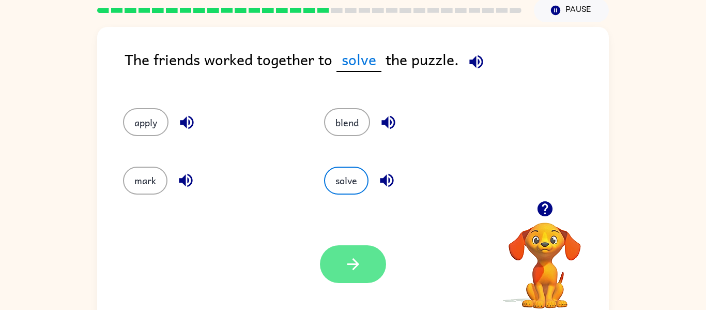
click at [354, 260] on icon "button" at bounding box center [353, 264] width 12 height 12
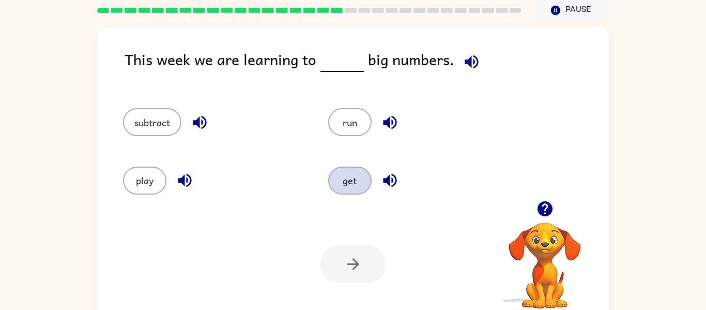
click at [349, 173] on button "get" at bounding box center [349, 180] width 43 height 28
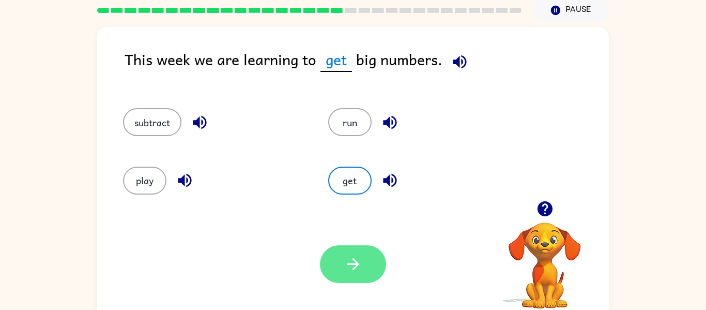
click at [338, 251] on button "button" at bounding box center [353, 264] width 66 height 38
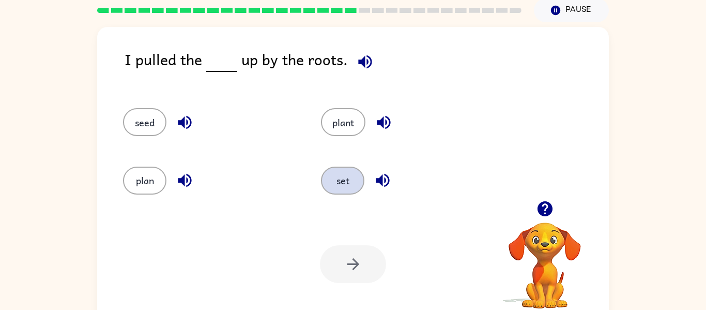
click at [337, 179] on button "set" at bounding box center [342, 180] width 43 height 28
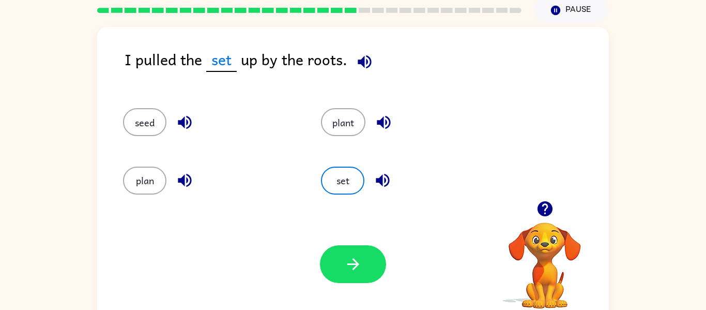
click at [343, 244] on div "Your browser must support playing .mp4 files to use Literably. Please try using…" at bounding box center [353, 264] width 512 height 116
click at [339, 257] on button "button" at bounding box center [353, 264] width 66 height 38
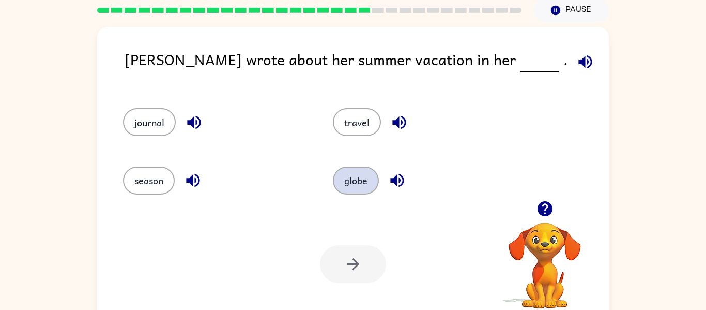
click at [349, 189] on button "globe" at bounding box center [356, 180] width 46 height 28
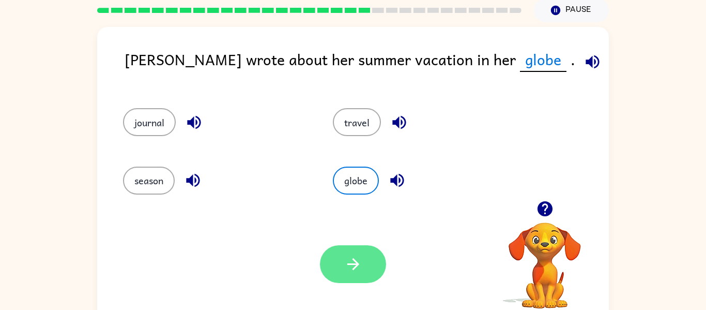
click at [328, 248] on button "button" at bounding box center [353, 264] width 66 height 38
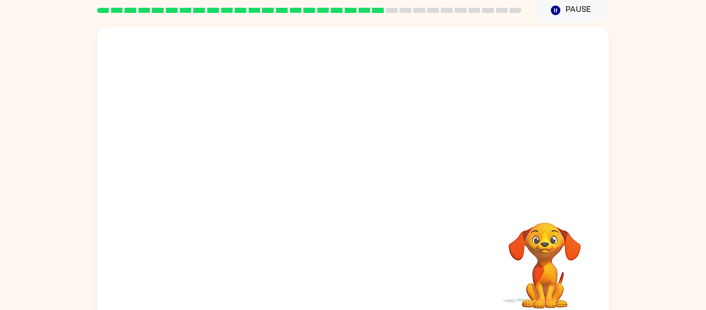
click at [251, 164] on video "Your browser must support playing .mp4 files to use Literably. Please try using…" at bounding box center [353, 114] width 512 height 174
click at [253, 165] on video "Your browser must support playing .mp4 files to use Literably. Please try using…" at bounding box center [353, 114] width 512 height 174
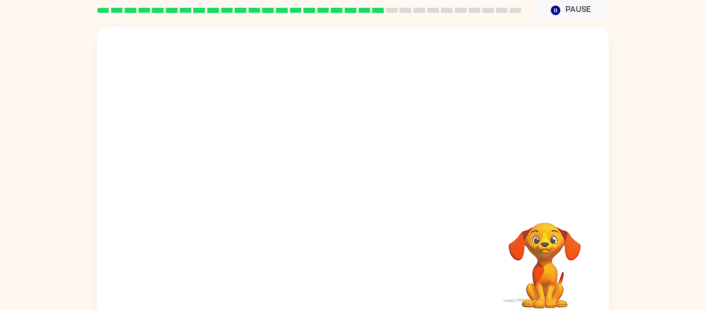
click at [253, 165] on video "Your browser must support playing .mp4 files to use Literably. Please try using…" at bounding box center [353, 114] width 512 height 174
click at [257, 164] on video "Your browser must support playing .mp4 files to use Literably. Please try using…" at bounding box center [353, 114] width 512 height 174
click at [409, 168] on video "Your browser must support playing .mp4 files to use Literably. Please try using…" at bounding box center [353, 114] width 512 height 174
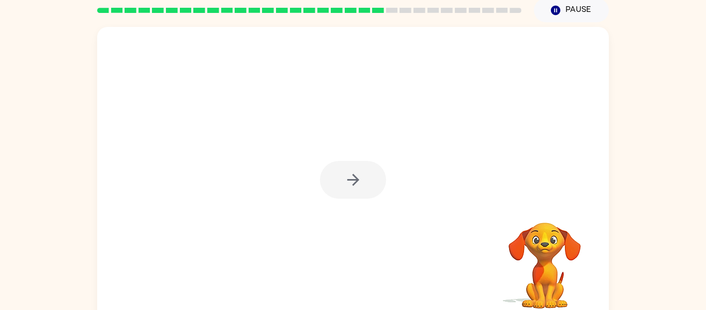
click at [355, 177] on div at bounding box center [353, 180] width 66 height 38
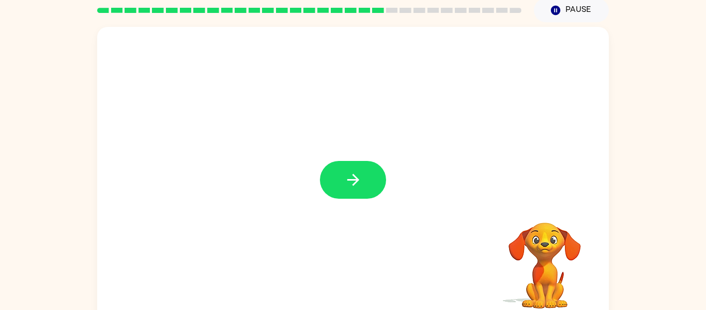
click at [355, 177] on icon "button" at bounding box center [353, 180] width 12 height 12
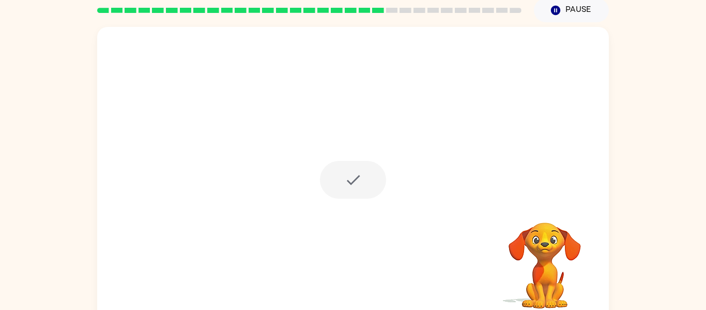
click at [355, 177] on div at bounding box center [353, 180] width 66 height 38
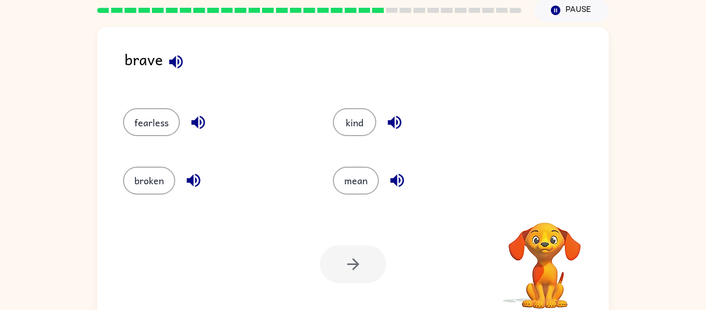
click at [355, 177] on button "mean" at bounding box center [356, 180] width 46 height 28
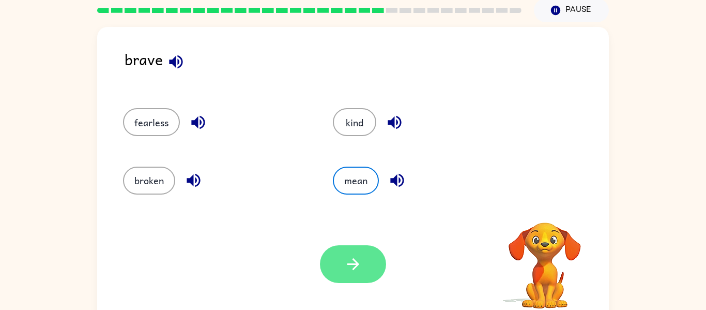
click at [346, 257] on icon "button" at bounding box center [353, 264] width 18 height 18
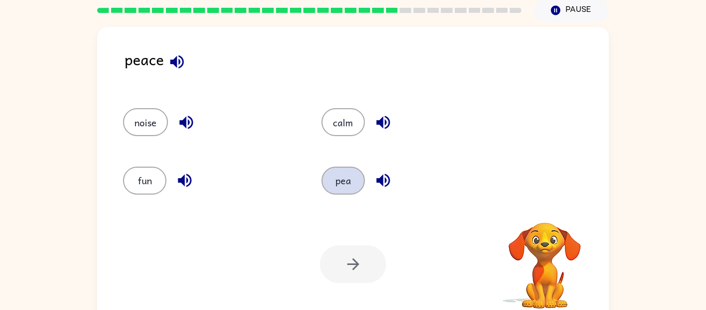
click at [336, 169] on button "pea" at bounding box center [343, 180] width 43 height 28
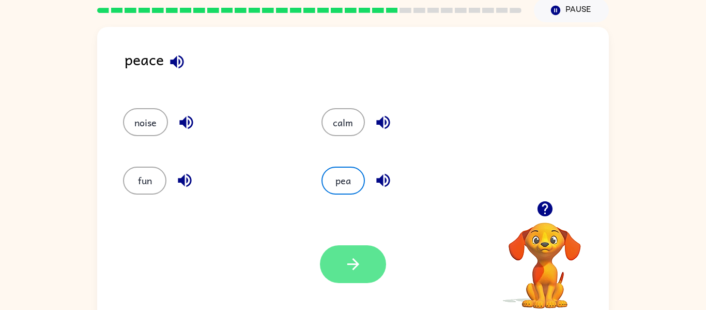
click at [340, 253] on button "button" at bounding box center [353, 264] width 66 height 38
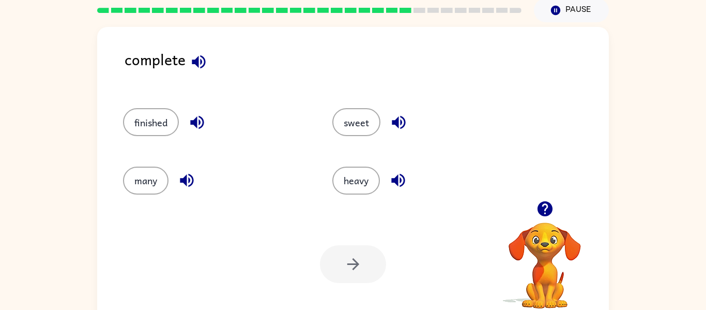
click at [352, 200] on div "heavy" at bounding box center [417, 176] width 209 height 58
click at [355, 182] on button "heavy" at bounding box center [356, 180] width 48 height 28
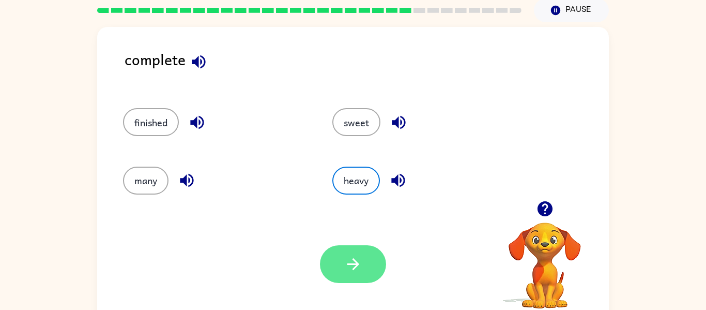
click at [338, 253] on button "button" at bounding box center [353, 264] width 66 height 38
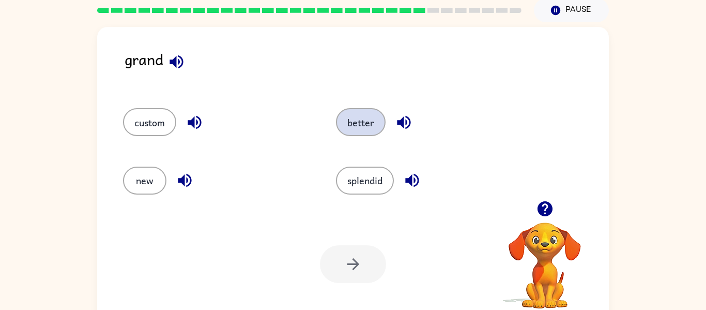
click at [366, 132] on button "better" at bounding box center [361, 122] width 50 height 28
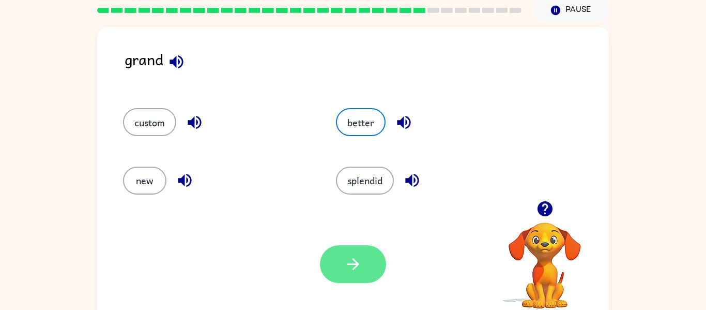
click at [348, 263] on icon "button" at bounding box center [353, 264] width 12 height 12
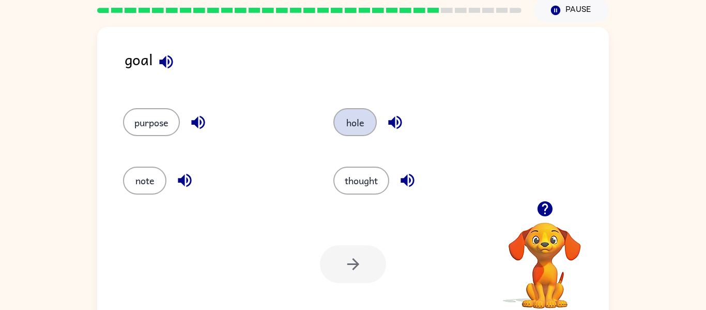
click at [354, 121] on button "hole" at bounding box center [354, 122] width 43 height 28
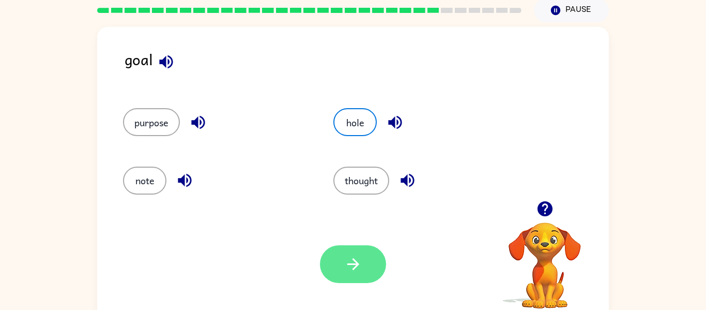
click at [359, 256] on icon "button" at bounding box center [353, 264] width 18 height 18
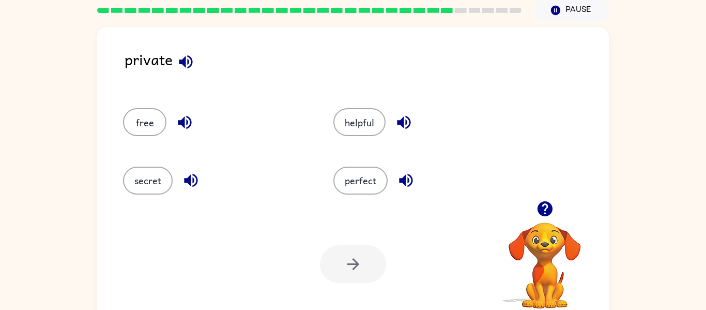
click at [358, 256] on div at bounding box center [353, 264] width 66 height 38
click at [349, 179] on button "perfect" at bounding box center [360, 180] width 54 height 28
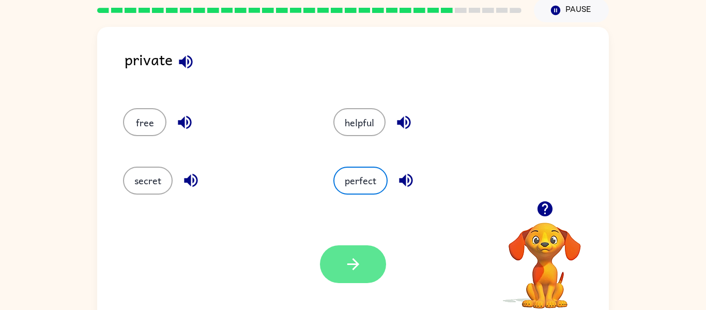
click at [338, 257] on button "button" at bounding box center [353, 264] width 66 height 38
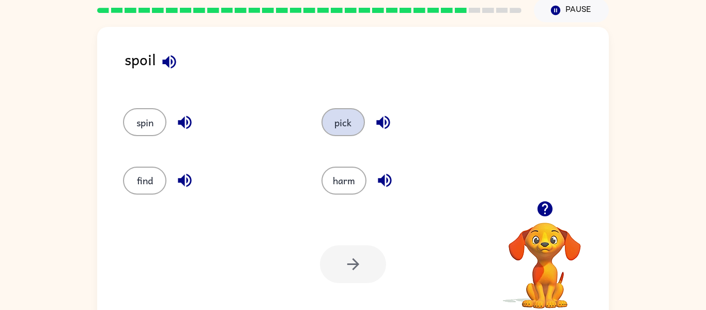
click at [340, 121] on button "pick" at bounding box center [343, 122] width 43 height 28
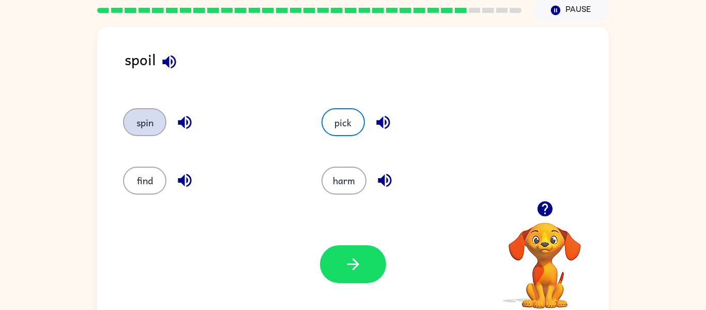
click at [130, 128] on button "spin" at bounding box center [144, 122] width 43 height 28
click at [141, 131] on button "spin" at bounding box center [144, 122] width 43 height 28
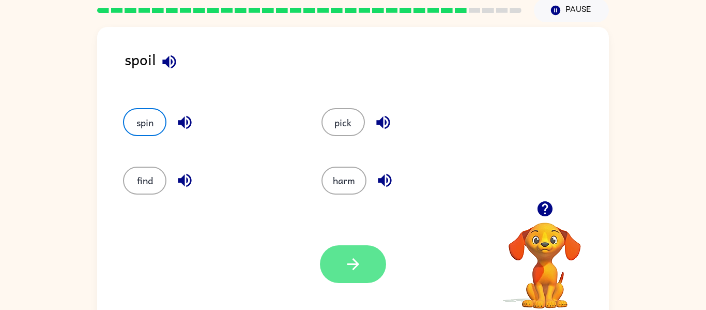
click at [332, 253] on button "button" at bounding box center [353, 264] width 66 height 38
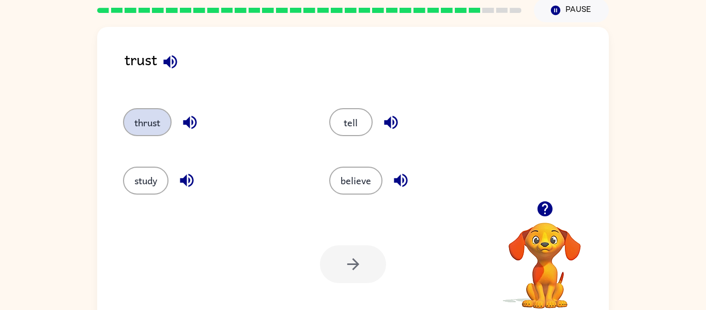
click at [141, 113] on button "thrust" at bounding box center [147, 122] width 49 height 28
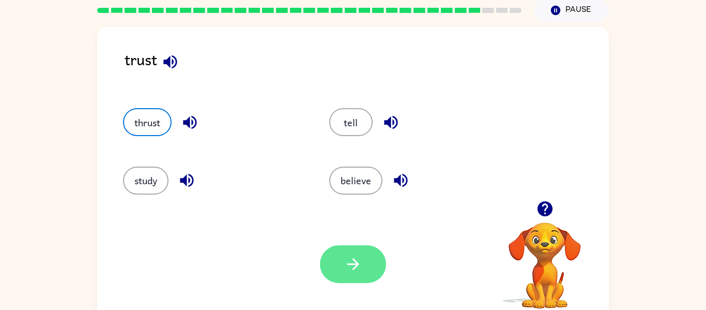
click at [343, 253] on button "button" at bounding box center [353, 264] width 66 height 38
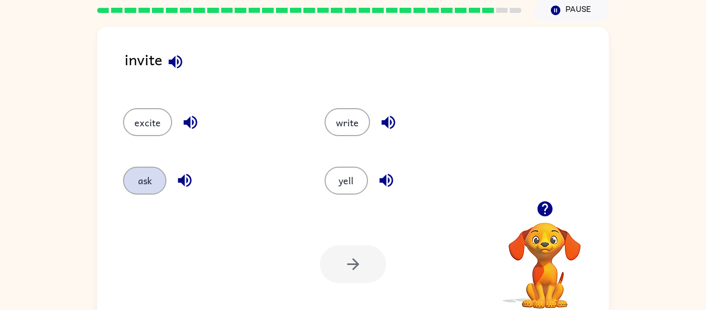
click at [136, 179] on button "ask" at bounding box center [144, 180] width 43 height 28
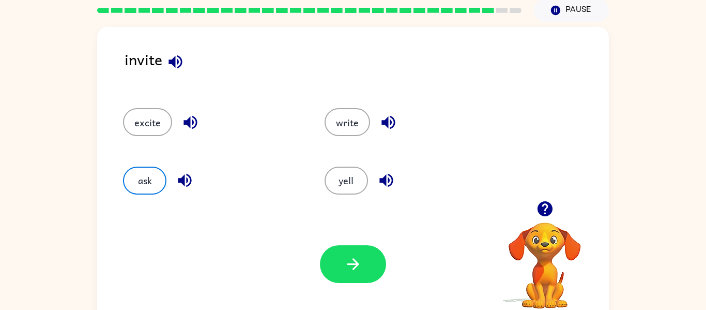
click at [321, 248] on div at bounding box center [353, 264] width 66 height 38
click at [355, 264] on icon "button" at bounding box center [353, 264] width 12 height 12
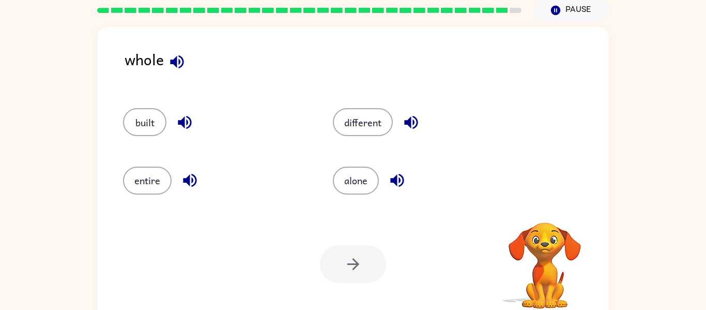
click at [355, 264] on div at bounding box center [353, 264] width 66 height 38
click at [358, 191] on button "alone" at bounding box center [356, 180] width 46 height 28
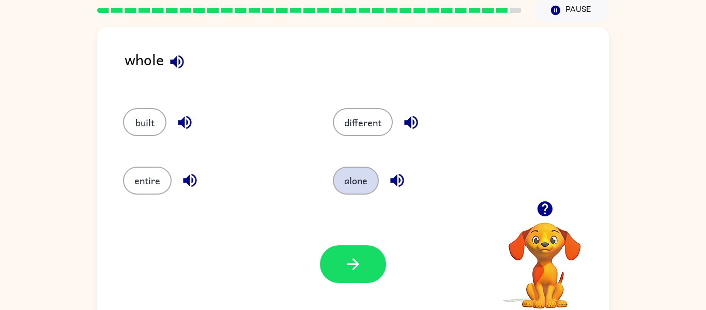
click at [358, 191] on button "alone" at bounding box center [356, 180] width 46 height 28
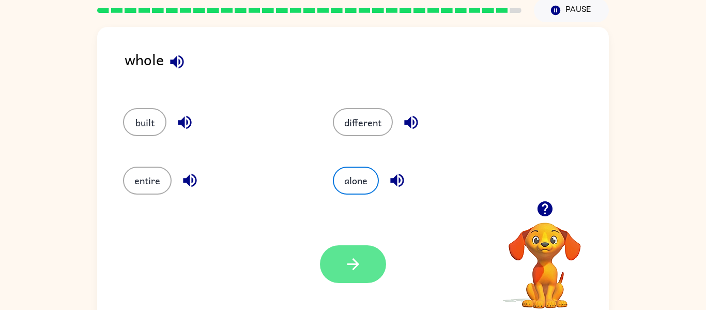
click at [363, 267] on button "button" at bounding box center [353, 264] width 66 height 38
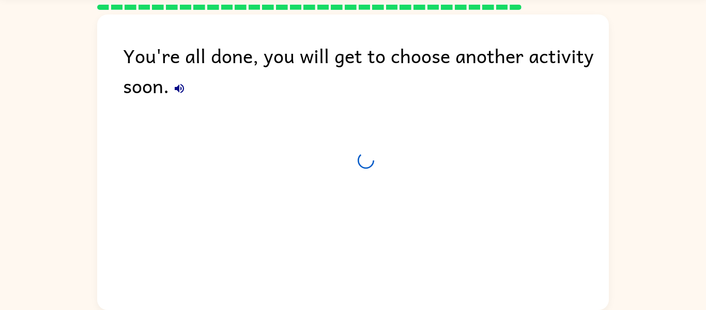
scroll to position [32, 0]
